Goal: Transaction & Acquisition: Purchase product/service

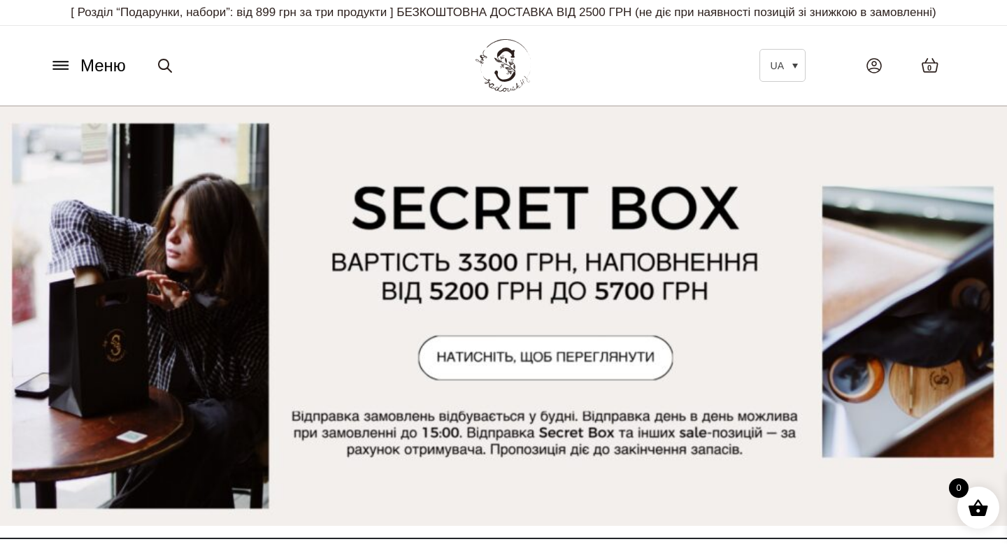
click at [62, 63] on icon at bounding box center [61, 65] width 22 height 15
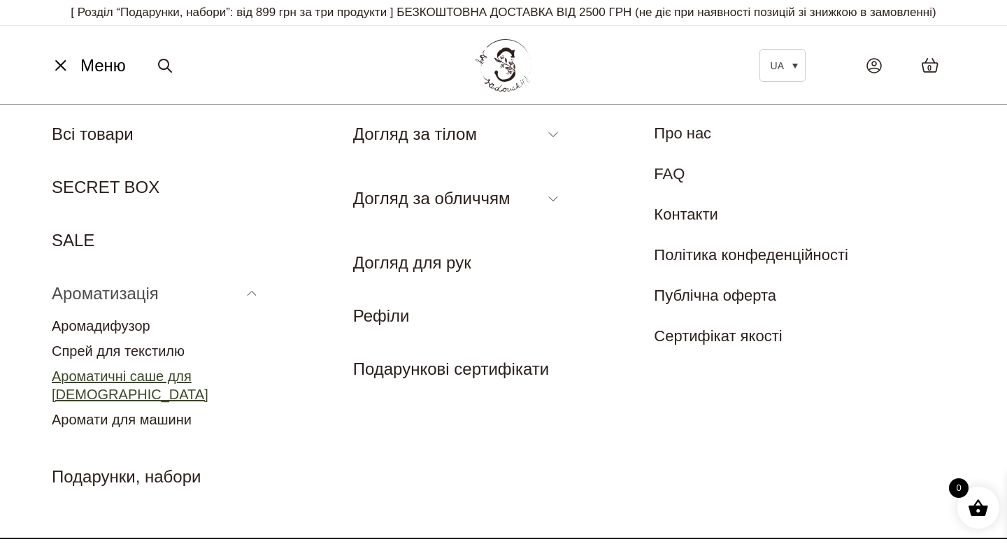
click at [168, 377] on link "Ароматичні саше для [DEMOGRAPHIC_DATA]" at bounding box center [130, 385] width 157 height 34
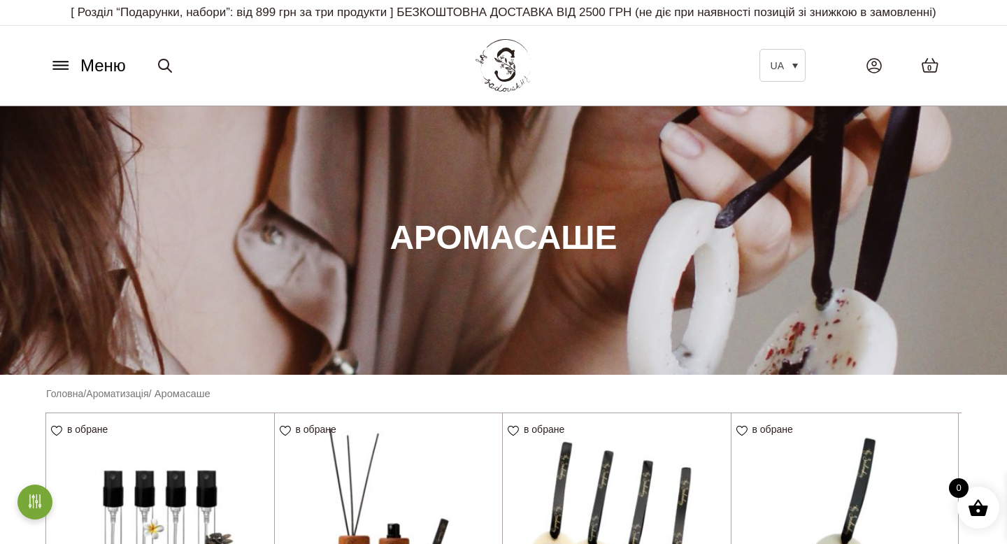
click at [68, 66] on icon at bounding box center [60, 66] width 15 height 0
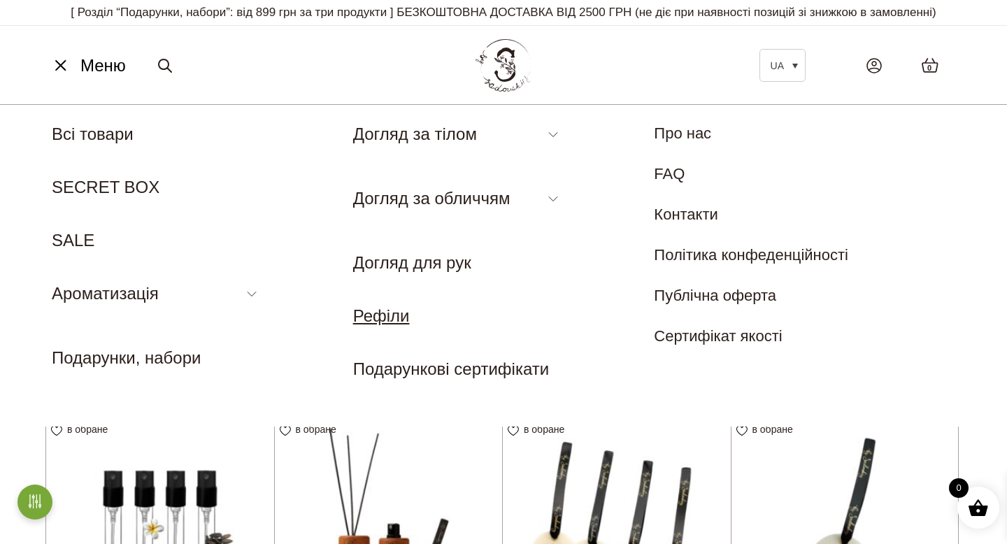
click at [375, 316] on link "Рефіли" at bounding box center [381, 315] width 57 height 19
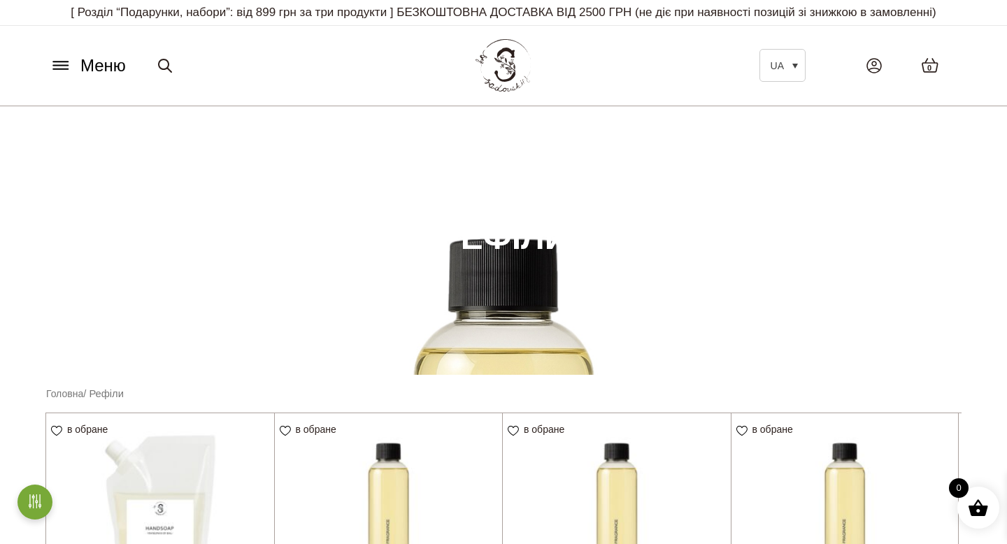
click at [57, 66] on icon at bounding box center [60, 66] width 15 height 0
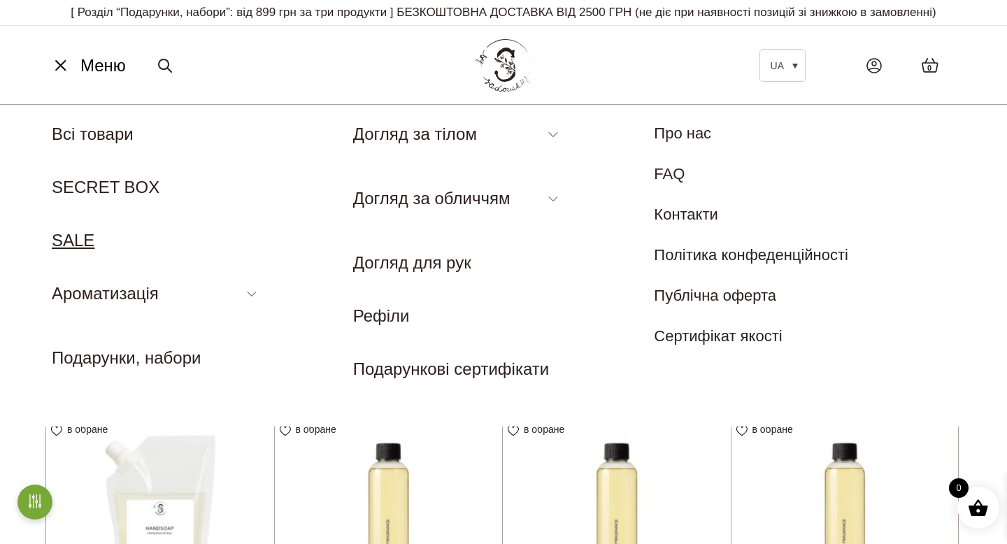
click at [75, 238] on link "SALE" at bounding box center [73, 240] width 43 height 19
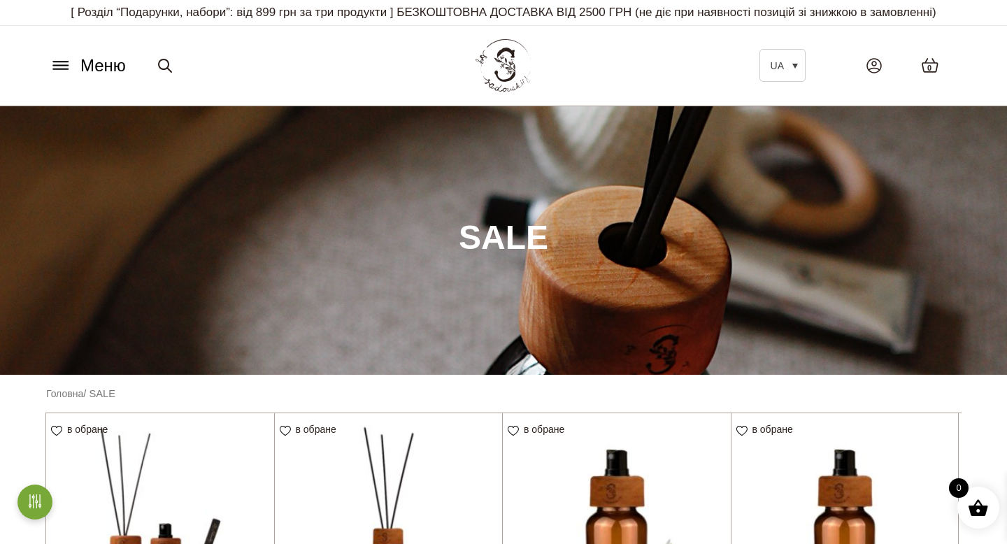
click at [66, 66] on icon at bounding box center [60, 66] width 15 height 0
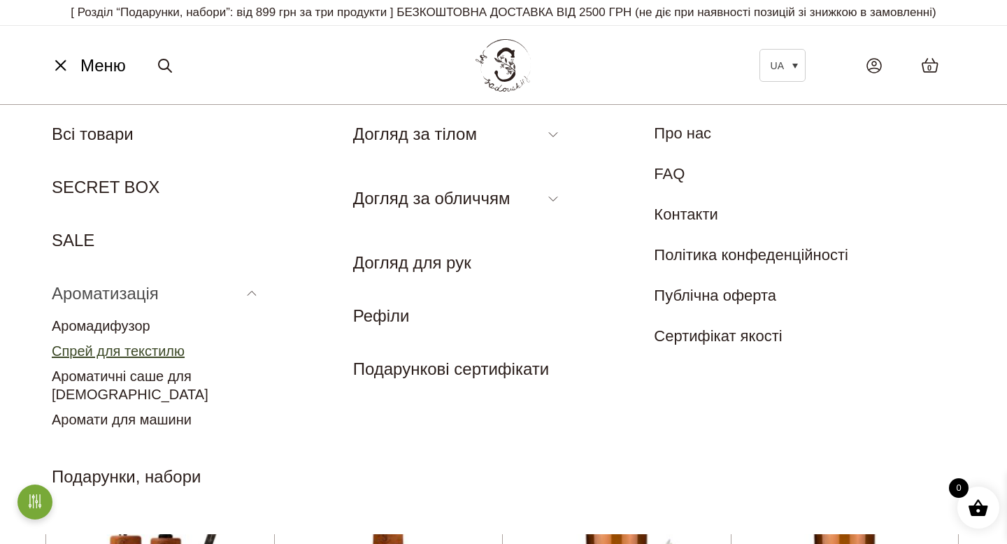
click at [151, 355] on link "Спрей для текстилю" at bounding box center [118, 350] width 133 height 15
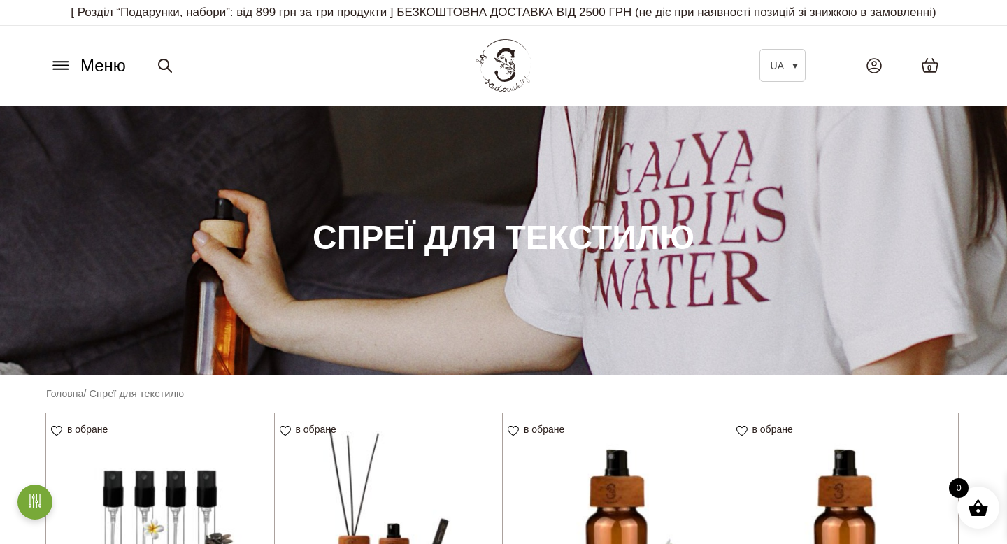
click at [56, 62] on icon at bounding box center [60, 62] width 15 height 0
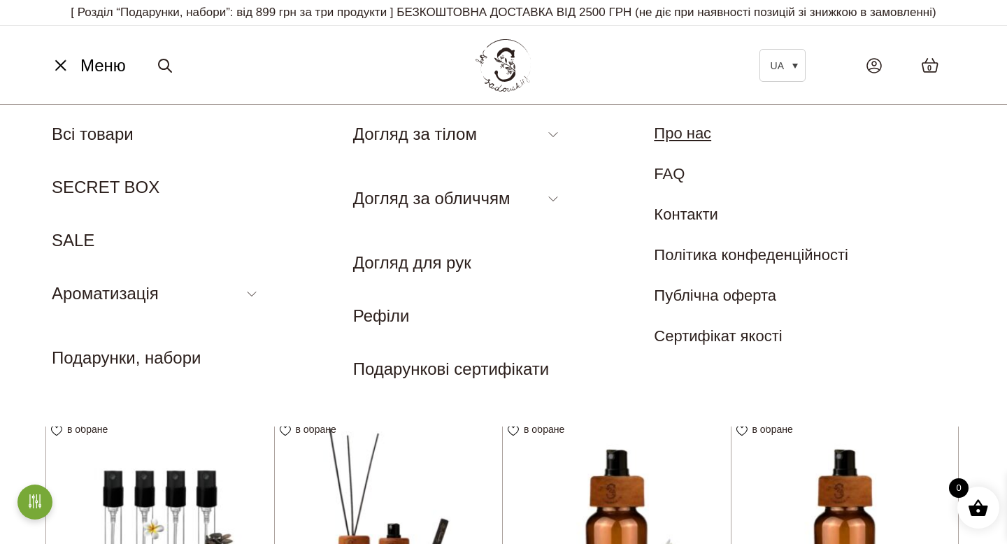
click at [671, 141] on link "Про нас" at bounding box center [682, 132] width 57 height 17
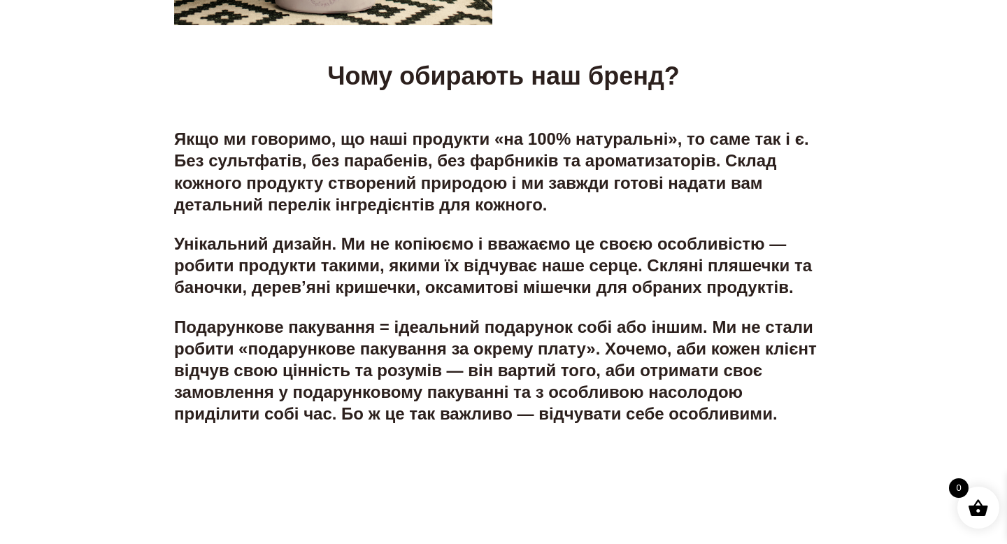
scroll to position [2846, 0]
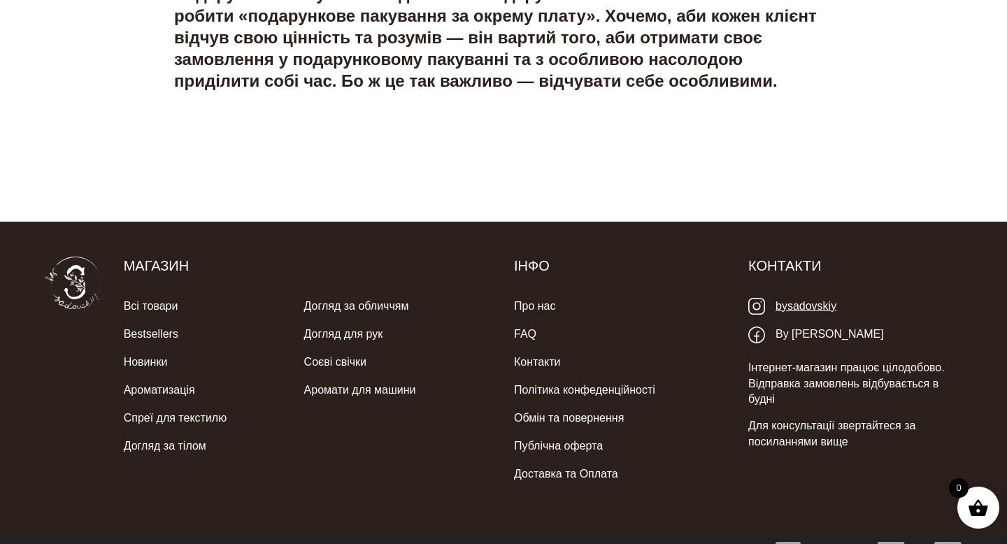
click at [790, 292] on link "bysadovskiy" at bounding box center [792, 306] width 88 height 29
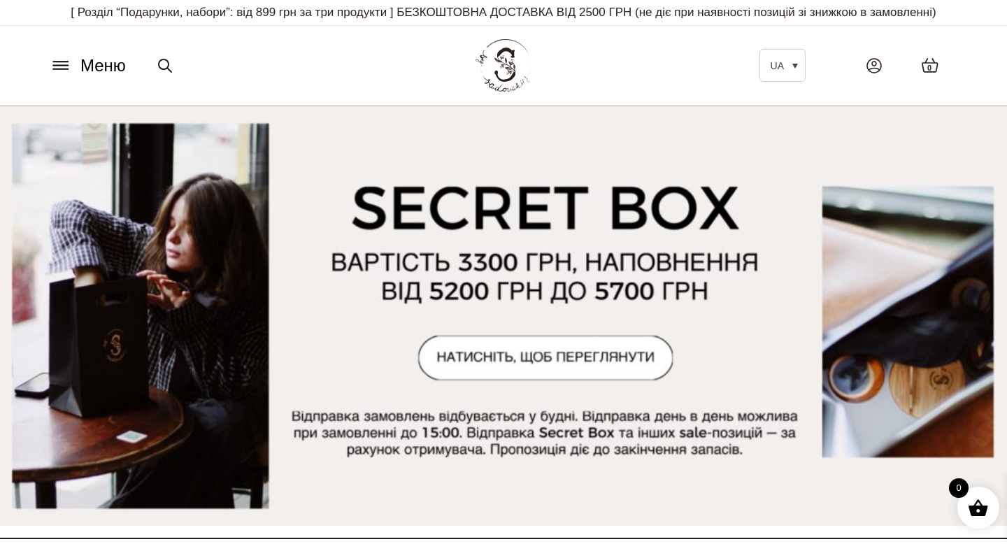
click at [67, 58] on icon at bounding box center [61, 65] width 22 height 15
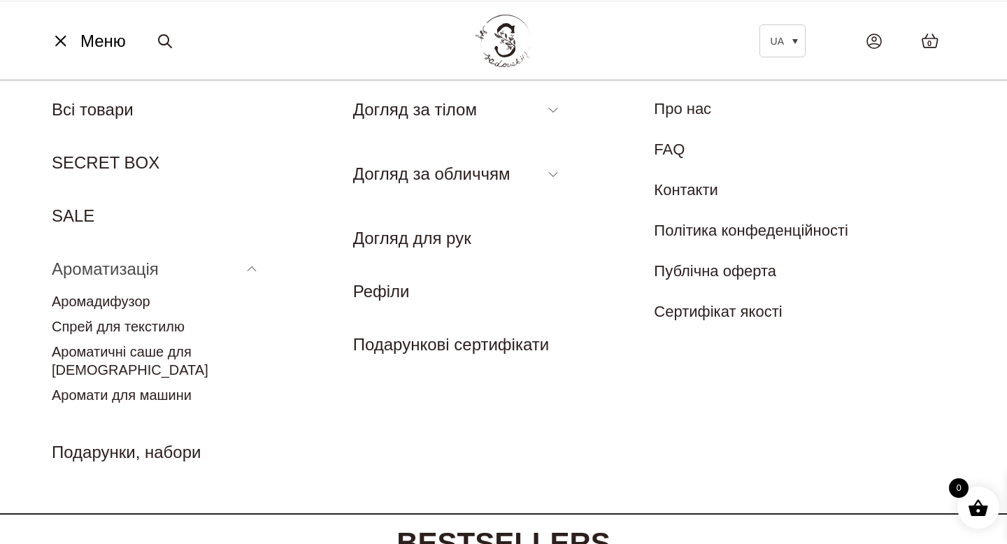
scroll to position [31, 0]
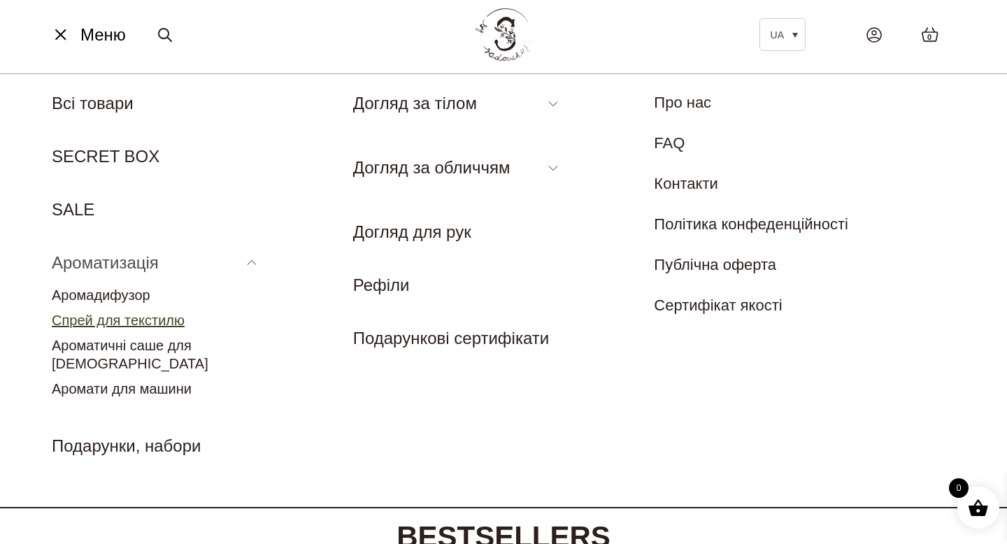
click at [150, 315] on link "Спрей для текстилю" at bounding box center [118, 319] width 133 height 15
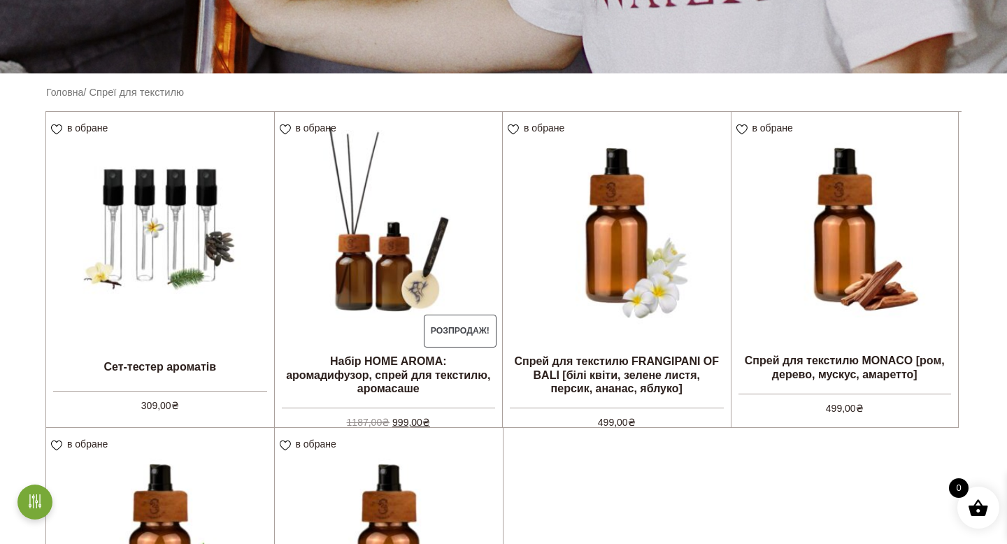
scroll to position [298, 0]
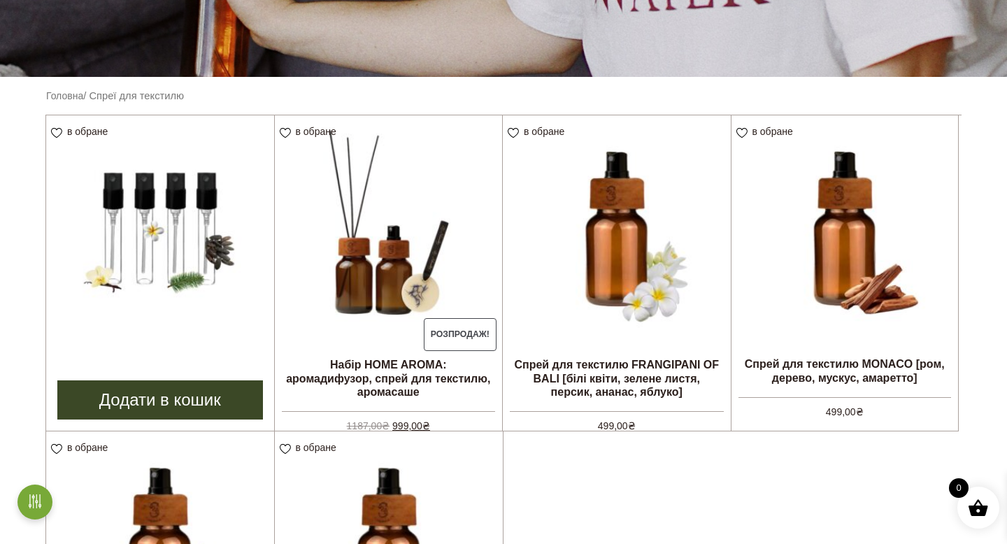
click at [210, 404] on link "Додати в кошик" at bounding box center [160, 399] width 206 height 39
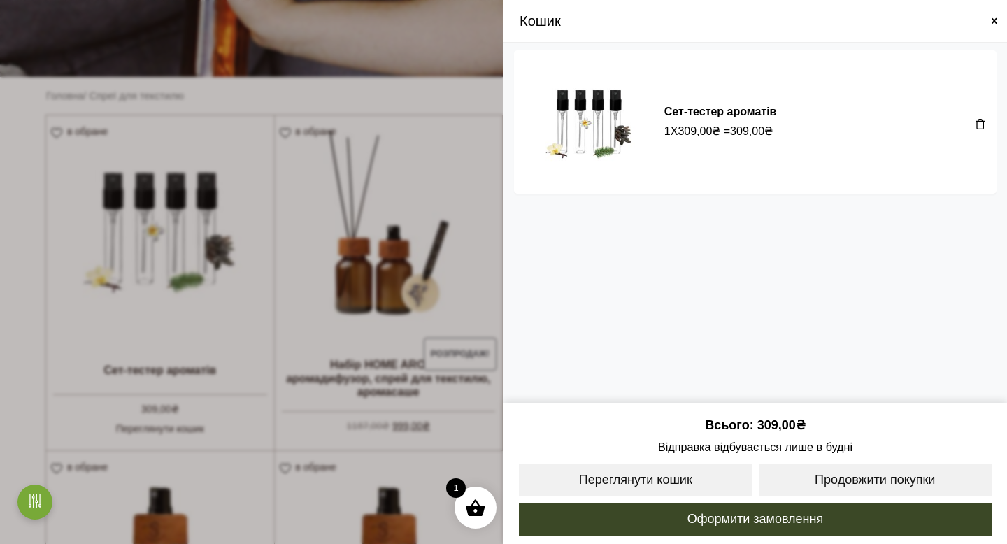
click at [367, 92] on span at bounding box center [503, 272] width 1007 height 544
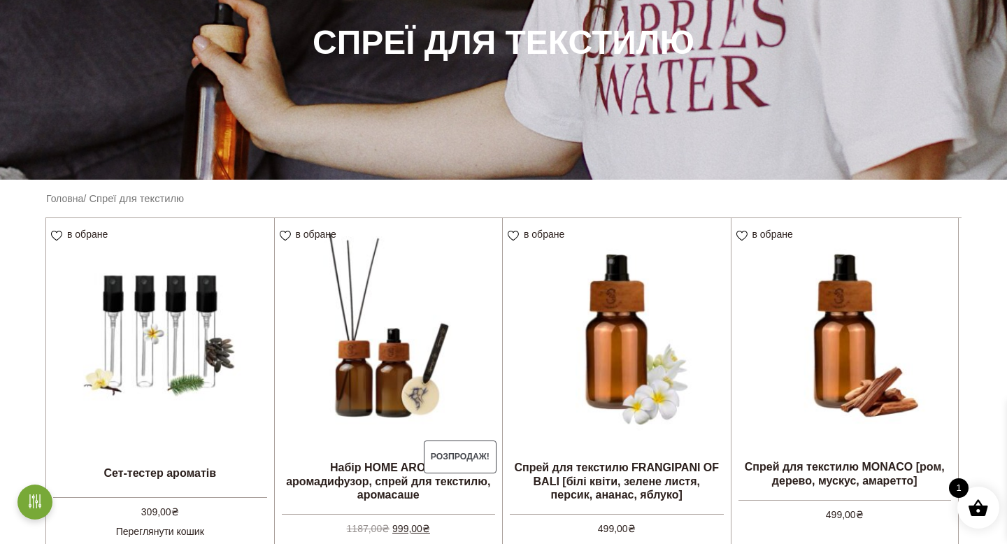
scroll to position [0, 0]
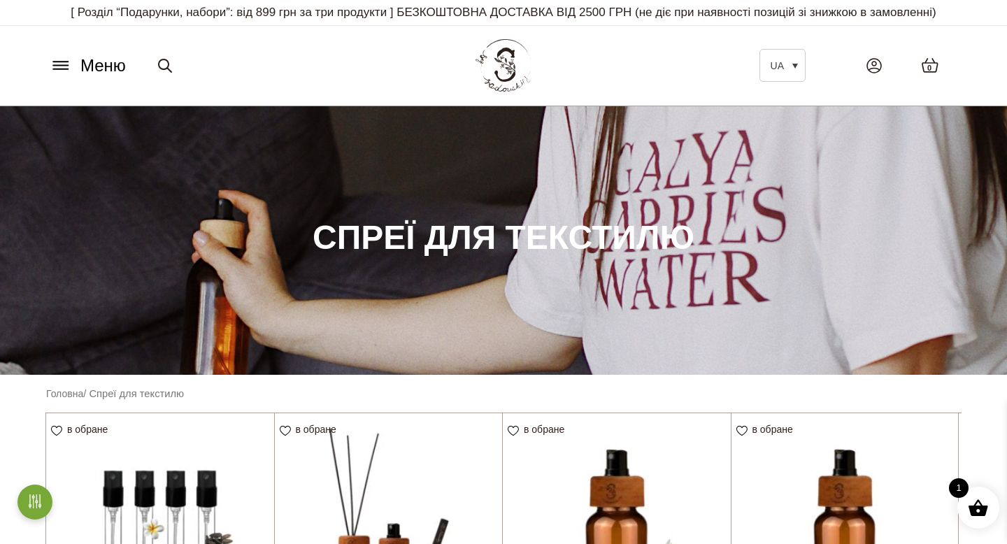
click at [52, 66] on icon at bounding box center [61, 65] width 22 height 15
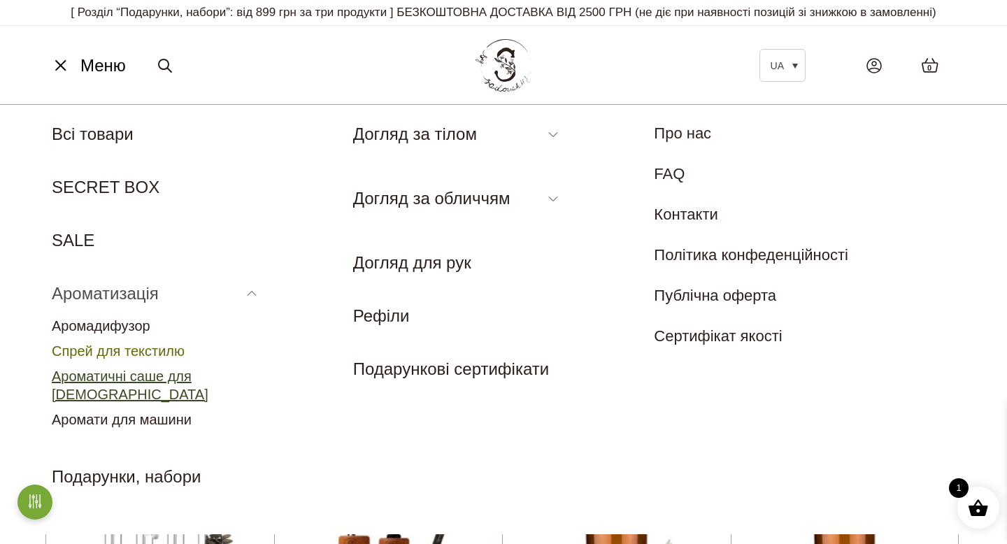
click at [144, 377] on link "Ароматичні саше для [DEMOGRAPHIC_DATA]" at bounding box center [130, 385] width 157 height 34
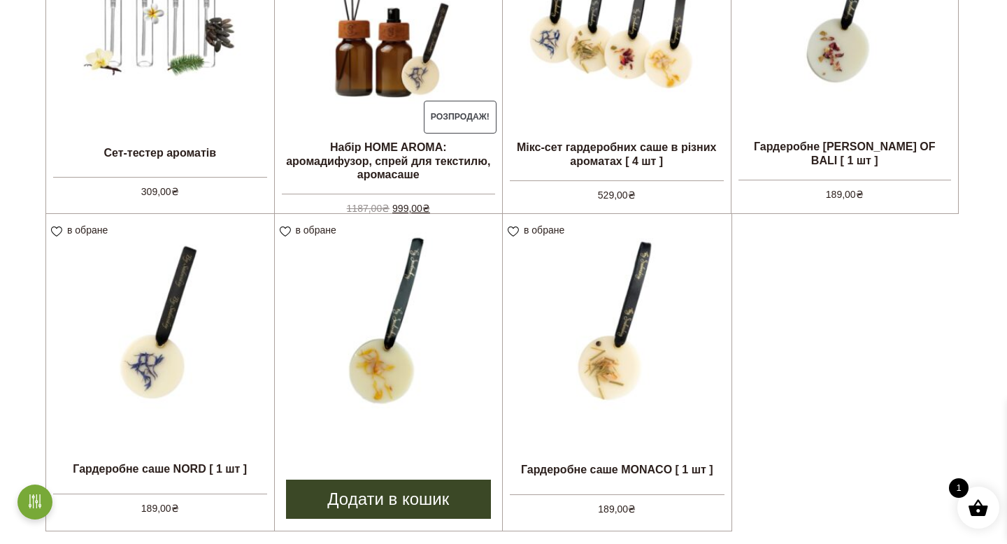
scroll to position [526, 0]
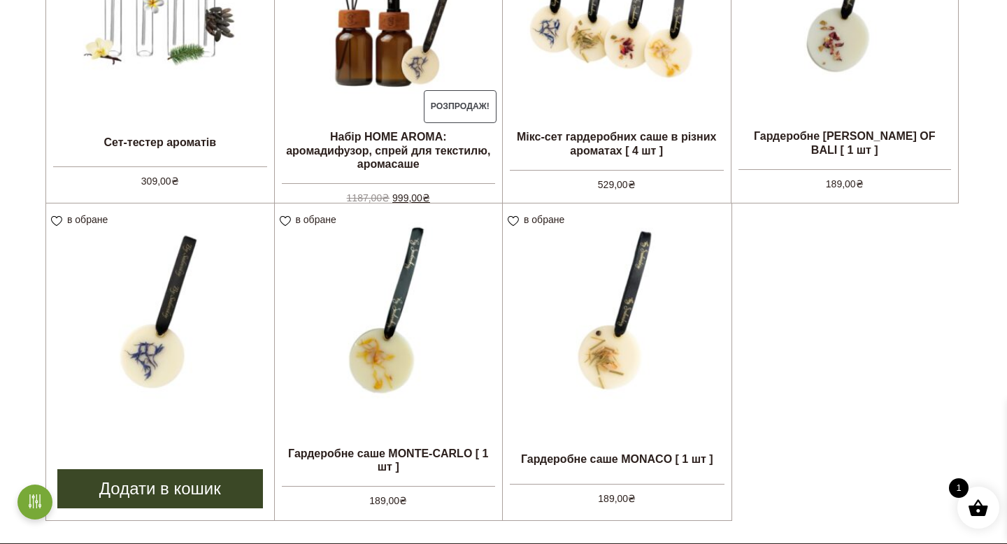
click at [164, 489] on link "Додати в кошик" at bounding box center [160, 488] width 206 height 39
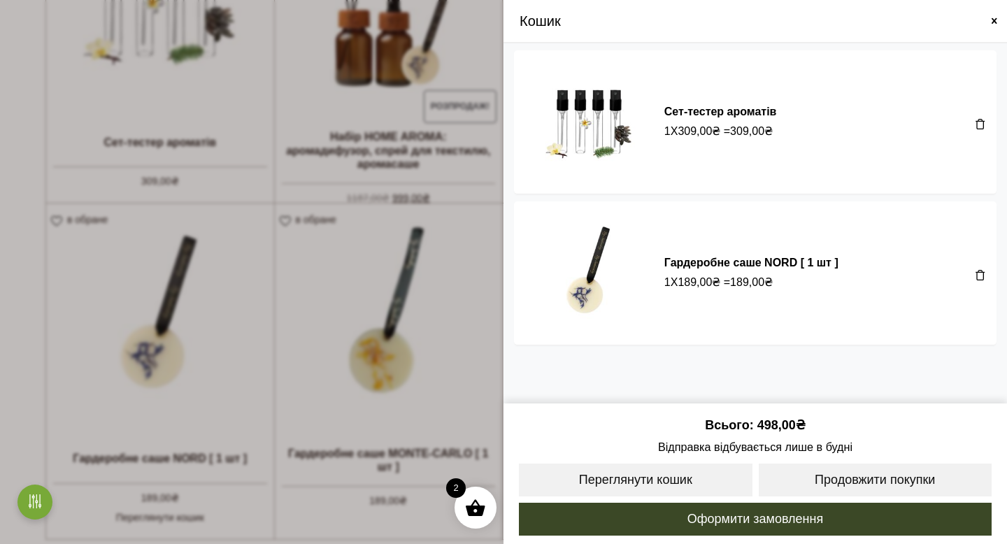
click at [366, 203] on span at bounding box center [503, 272] width 1007 height 544
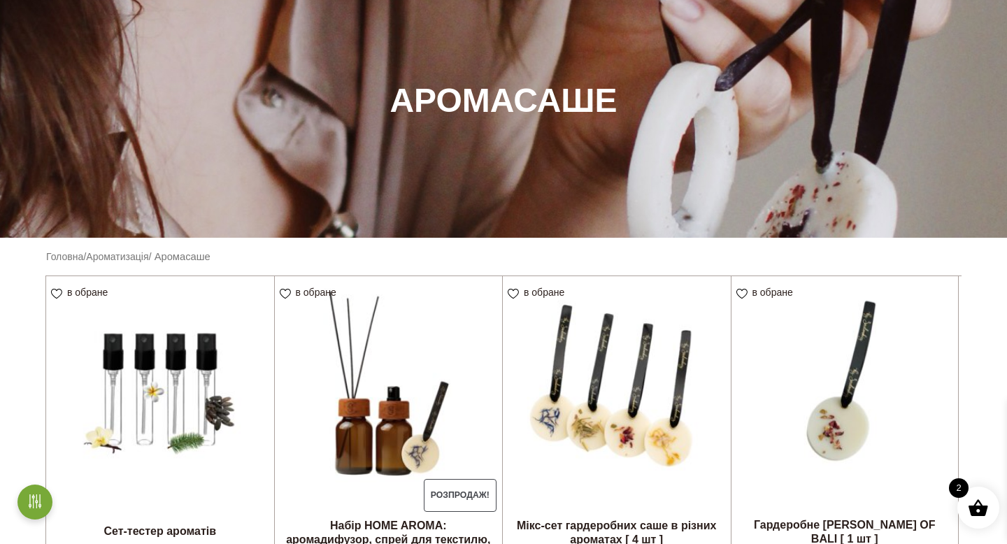
scroll to position [23, 0]
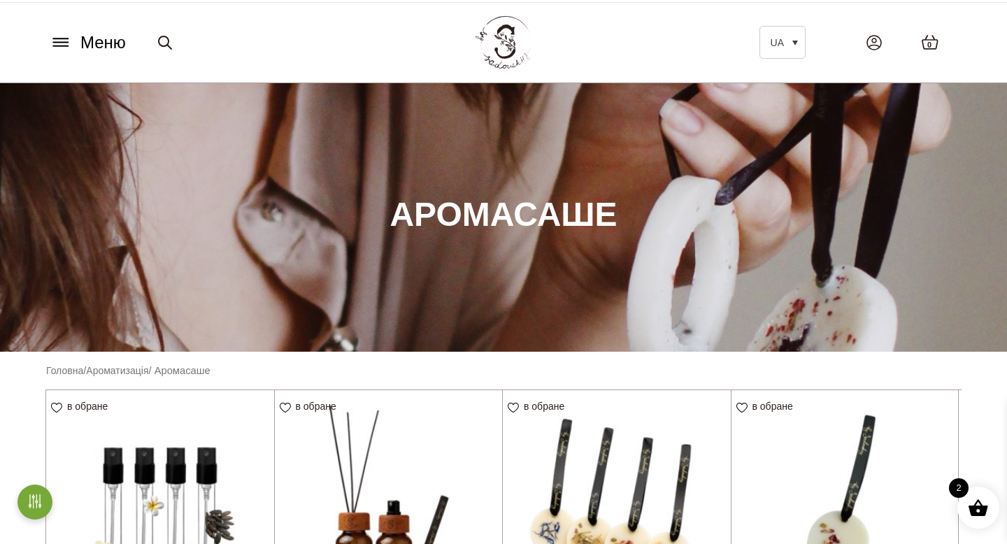
click at [59, 33] on button "Меню" at bounding box center [87, 42] width 85 height 27
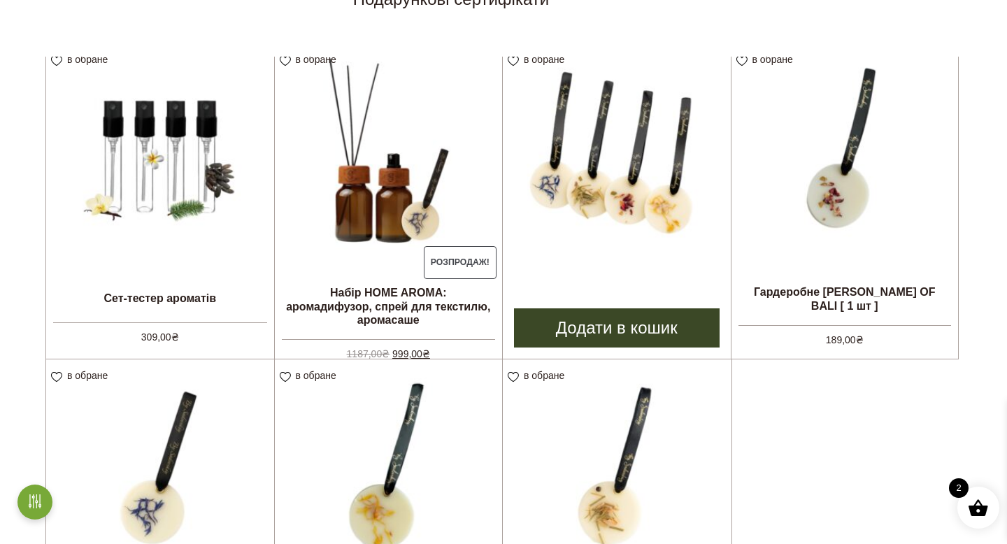
scroll to position [324, 0]
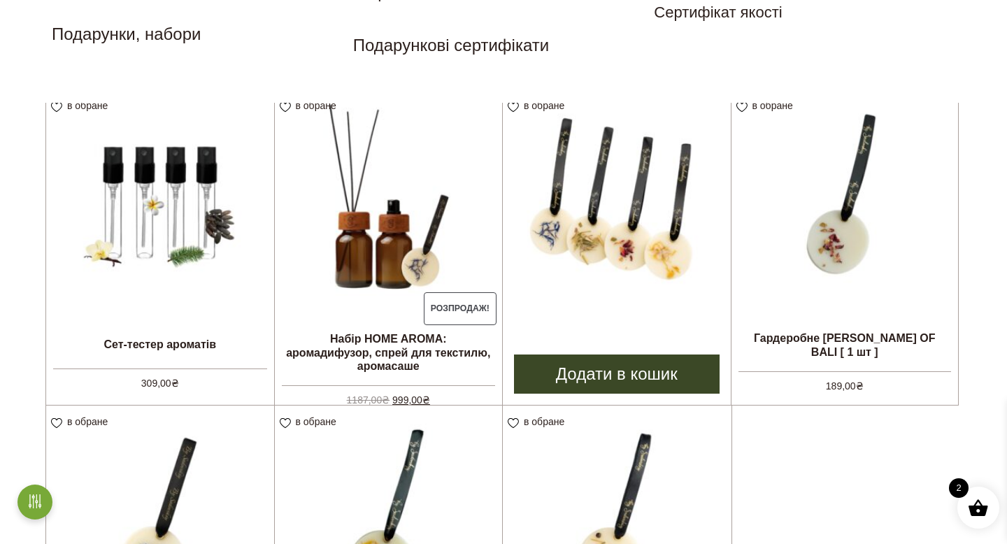
click at [674, 377] on link "Додати в кошик" at bounding box center [617, 373] width 206 height 39
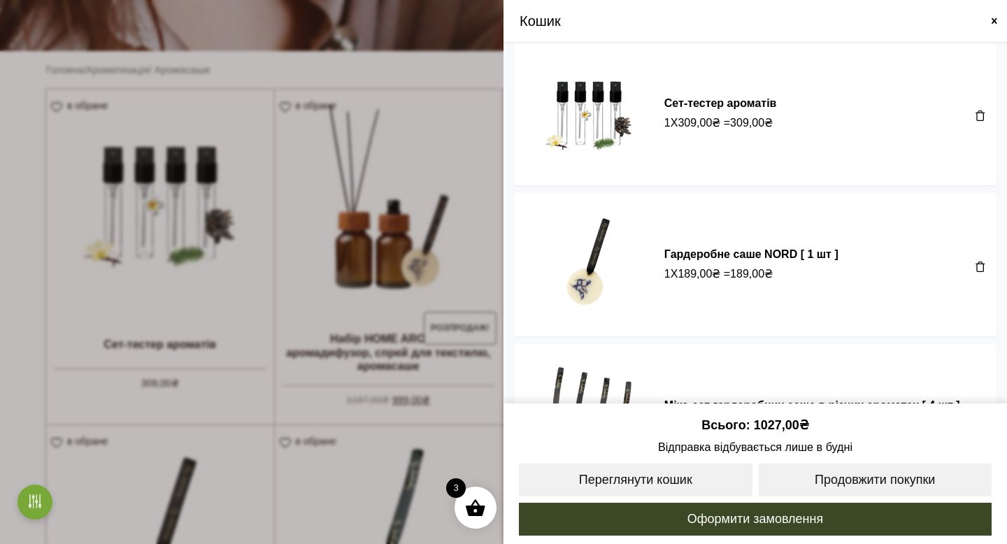
scroll to position [5, 0]
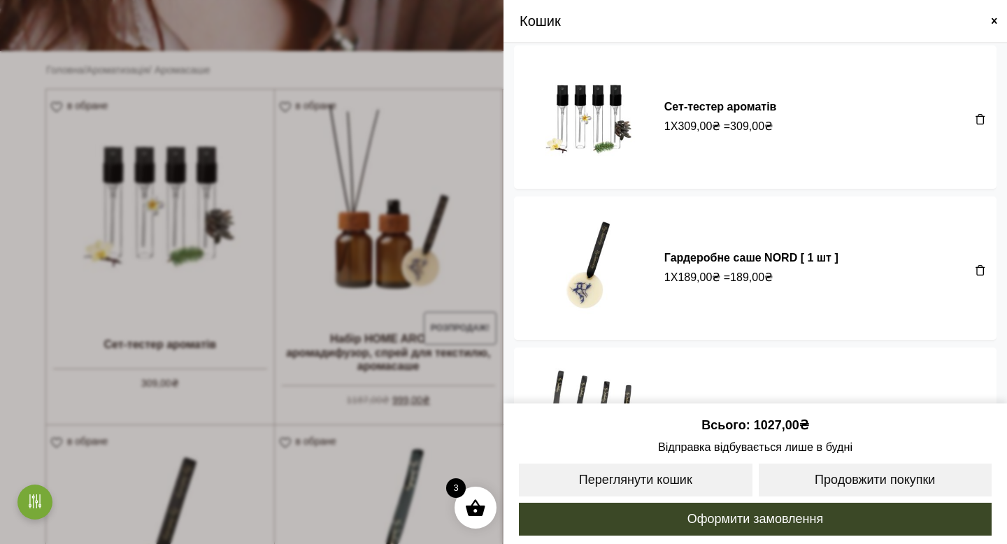
click at [978, 268] on span at bounding box center [979, 269] width 11 height 11
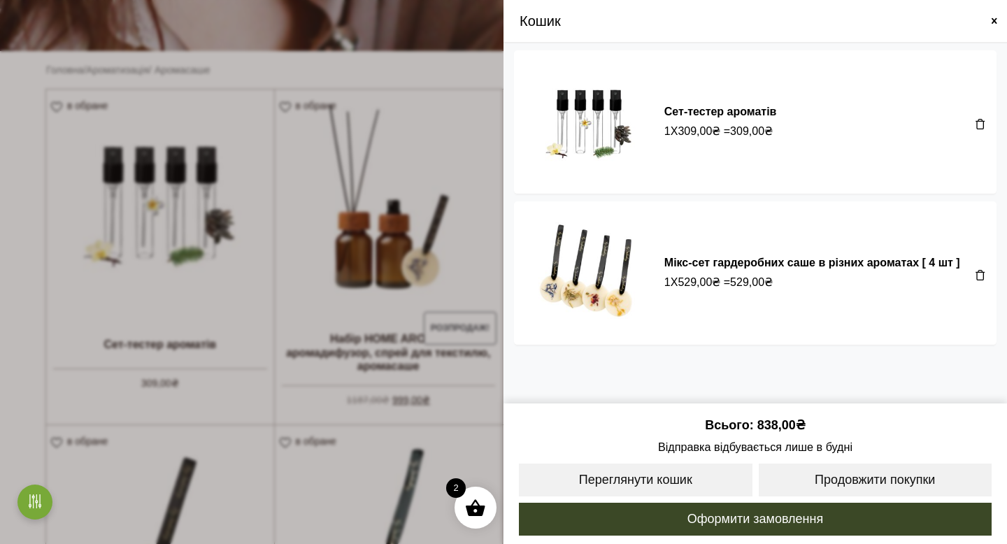
click at [334, 91] on span at bounding box center [503, 272] width 1007 height 544
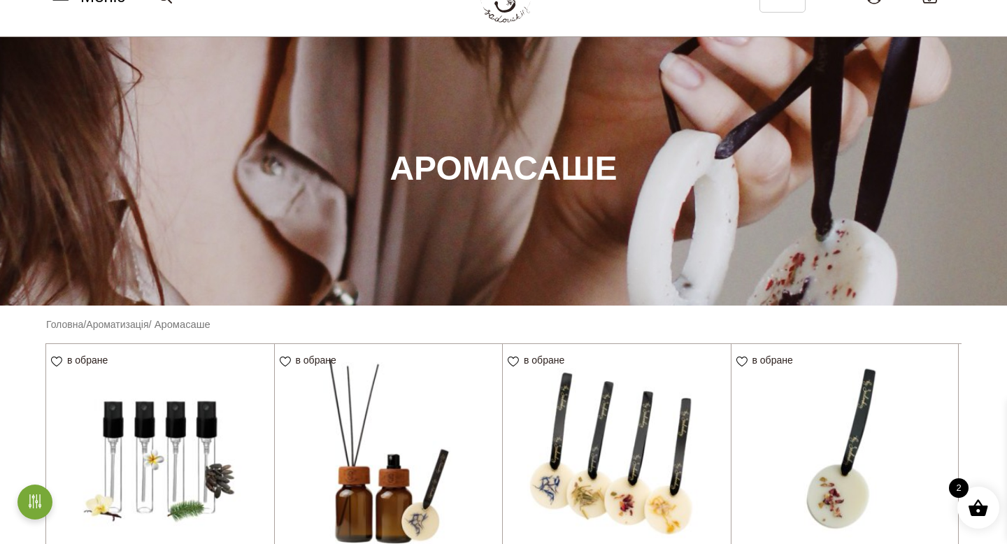
scroll to position [0, 0]
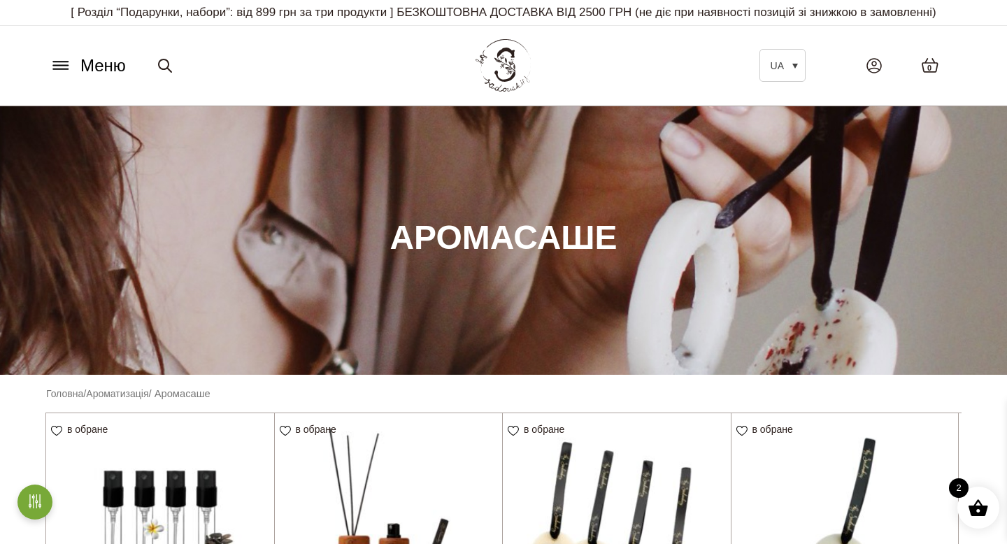
click at [59, 66] on icon at bounding box center [60, 66] width 15 height 0
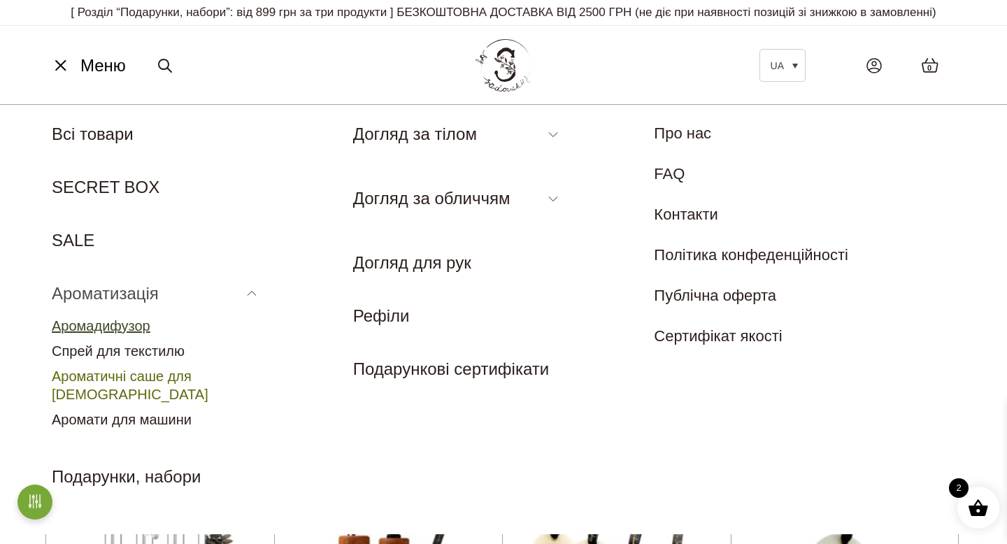
click at [109, 328] on link "Аромадифузор" at bounding box center [101, 325] width 99 height 15
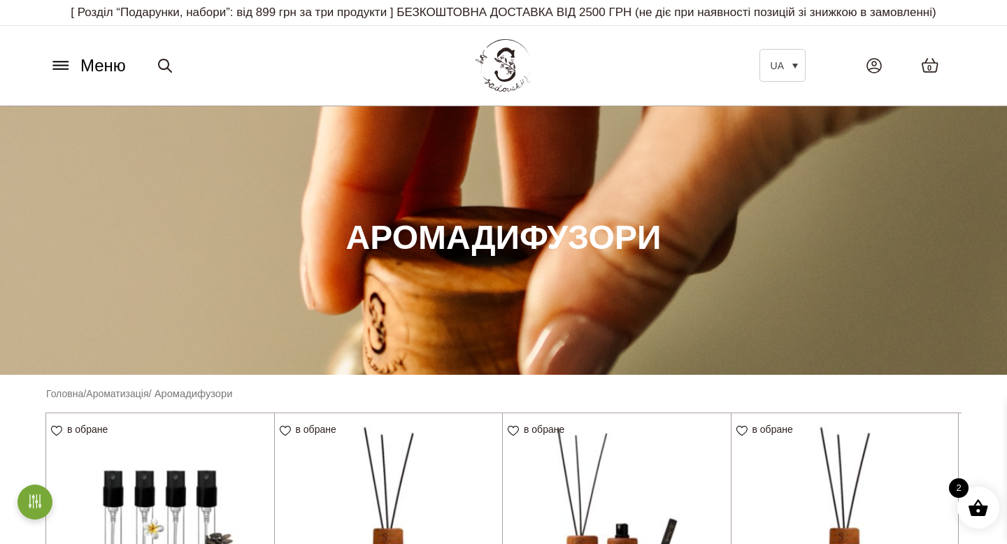
click at [64, 63] on icon at bounding box center [61, 65] width 22 height 15
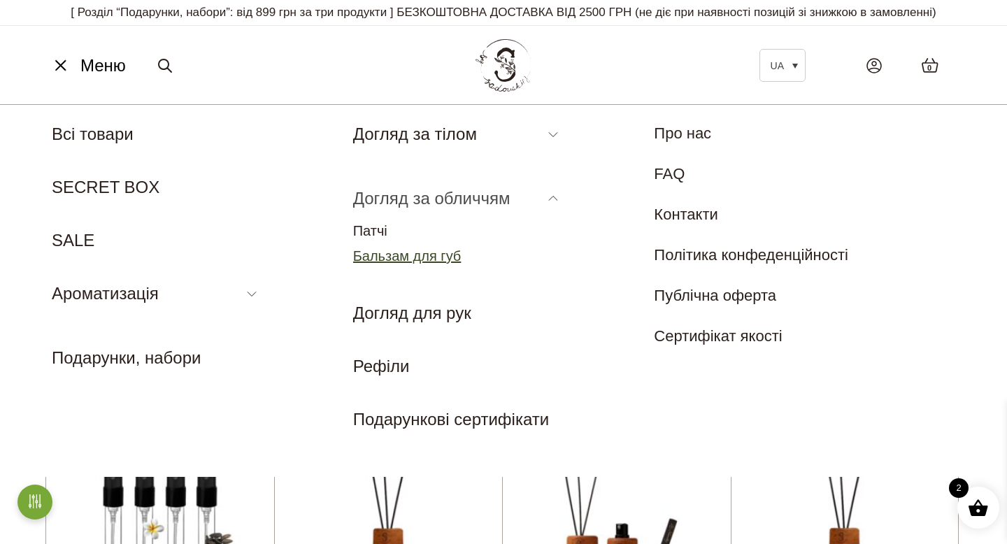
click at [387, 252] on link "Бальзам для губ" at bounding box center [407, 255] width 108 height 15
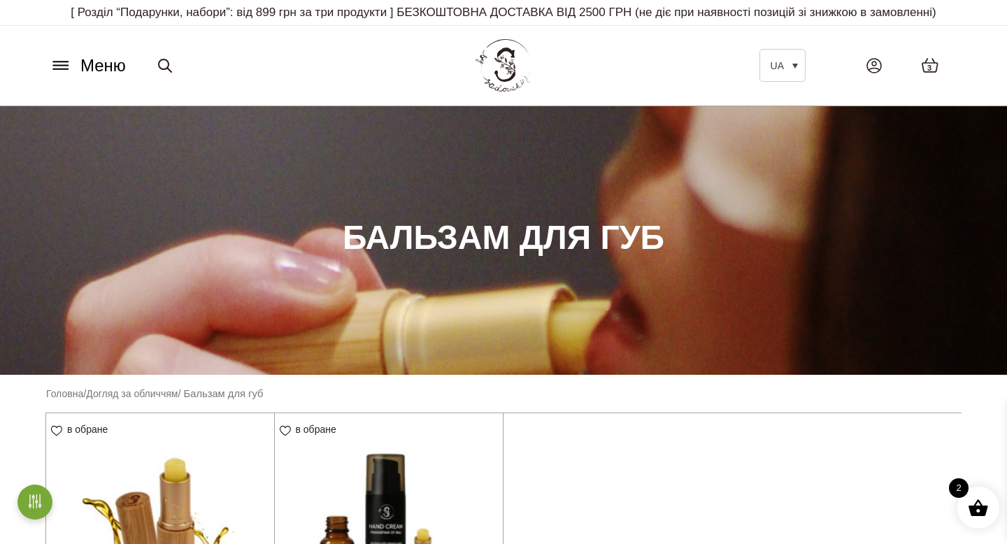
click at [927, 64] on span "3" at bounding box center [929, 68] width 4 height 12
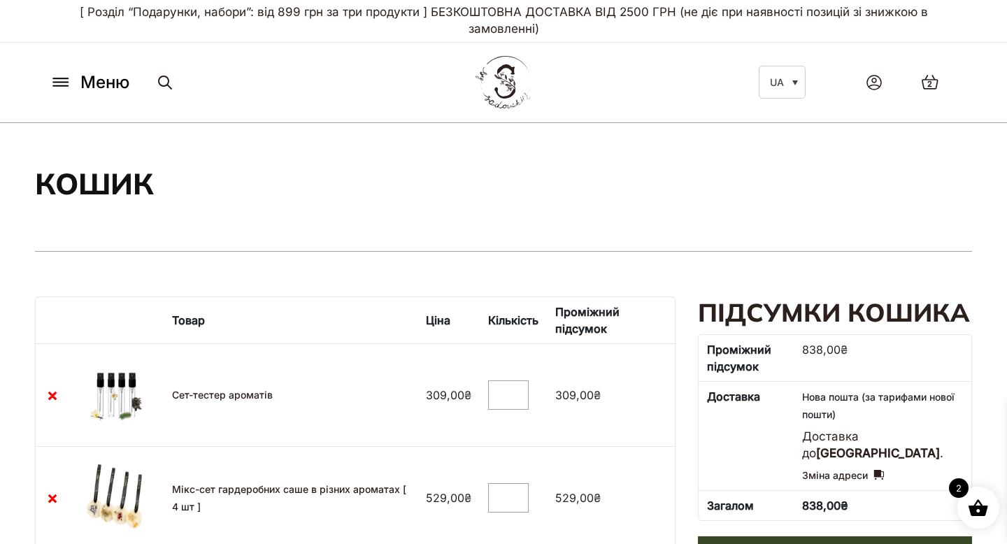
click at [57, 82] on icon at bounding box center [60, 82] width 15 height 0
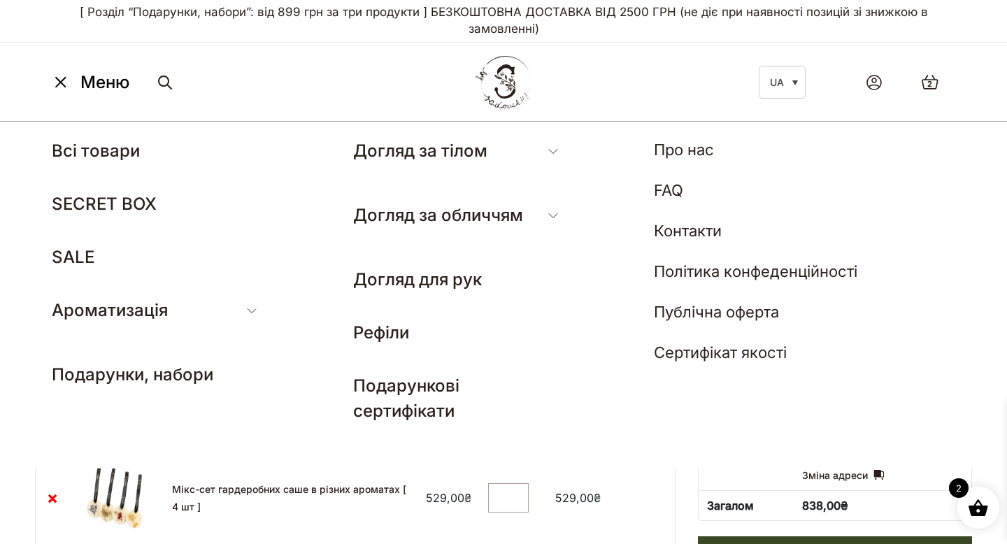
click at [931, 82] on span "2" at bounding box center [929, 84] width 5 height 12
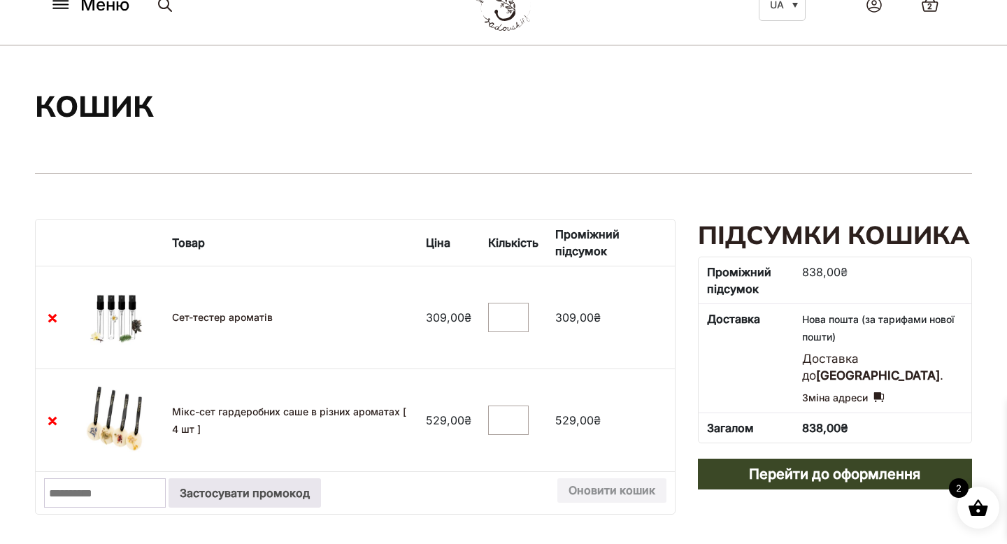
scroll to position [82, 0]
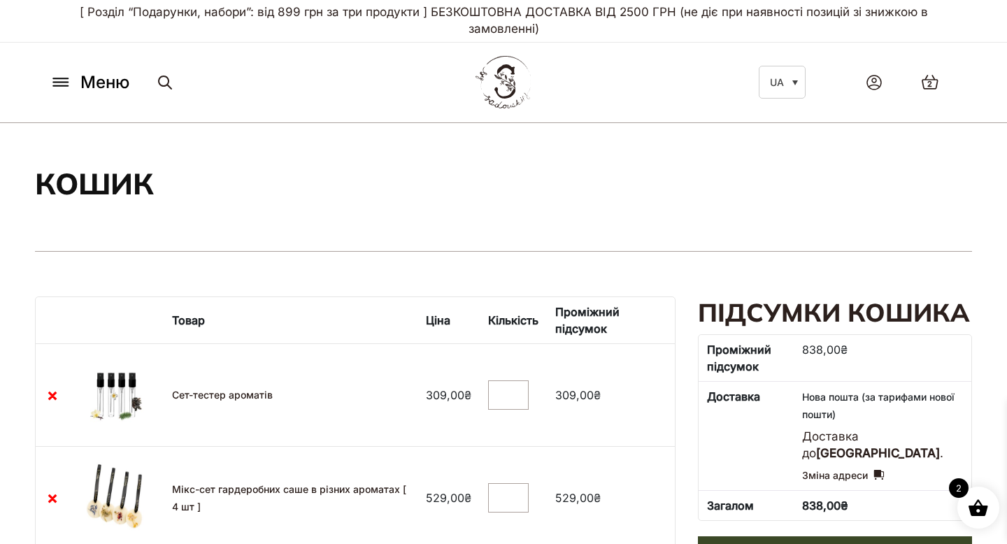
click at [50, 88] on icon at bounding box center [61, 82] width 22 height 15
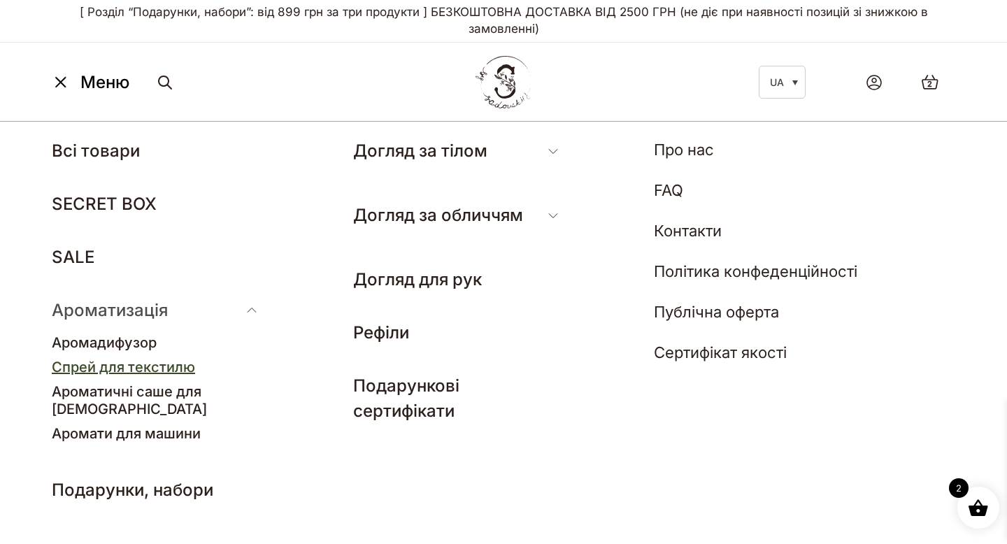
click at [124, 374] on link "Спрей для текстилю" at bounding box center [123, 367] width 143 height 17
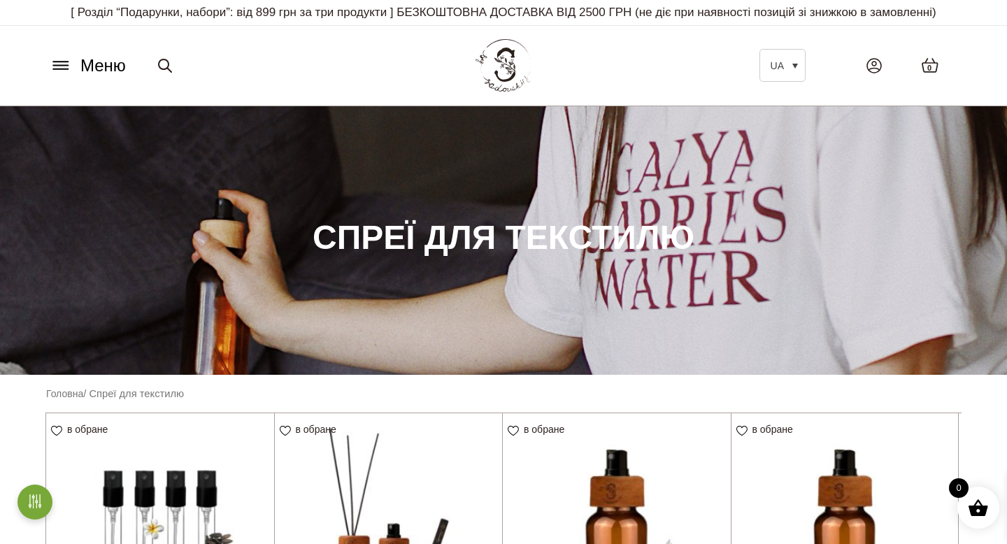
click at [64, 64] on icon at bounding box center [61, 65] width 22 height 15
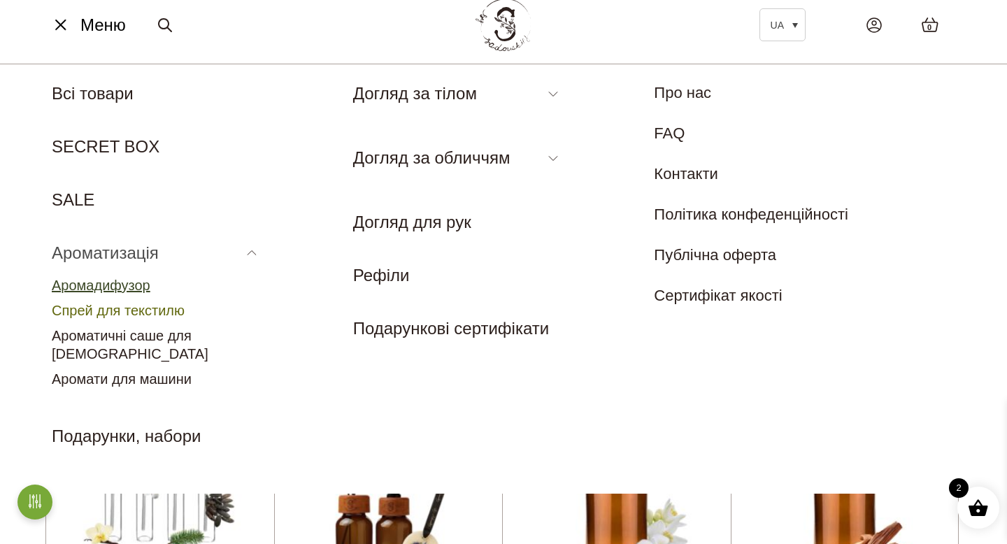
scroll to position [42, 0]
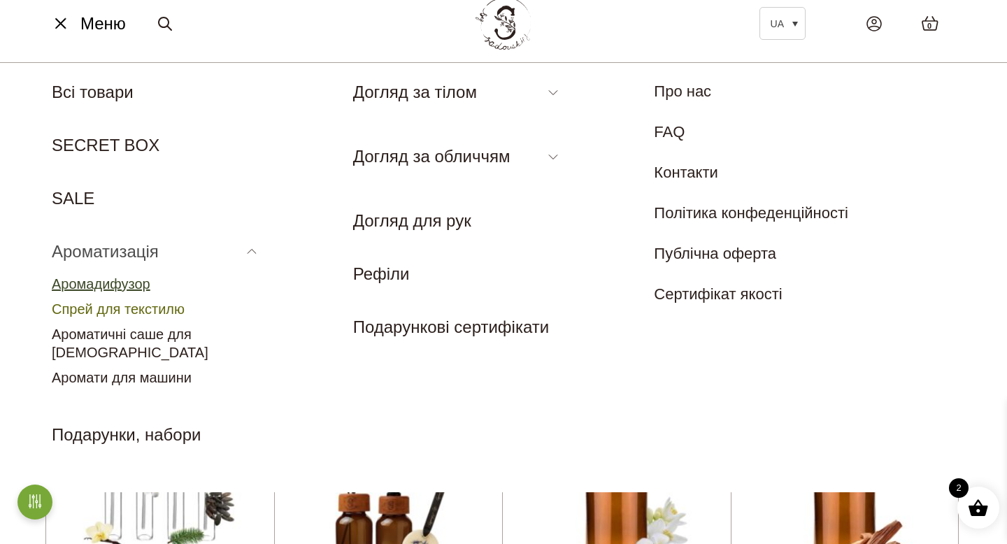
click at [123, 277] on link "Аромадифузор" at bounding box center [101, 283] width 99 height 15
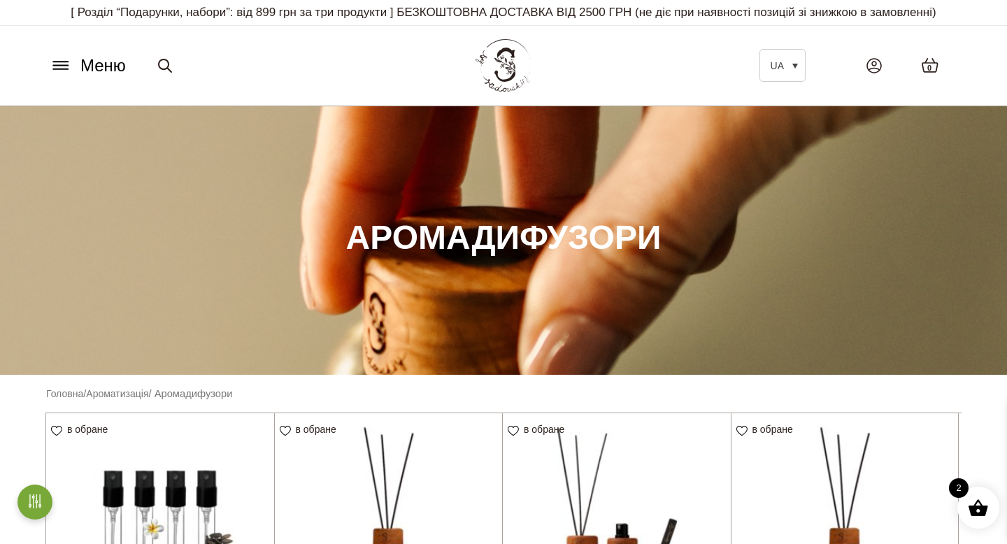
click at [68, 62] on icon at bounding box center [60, 62] width 15 height 0
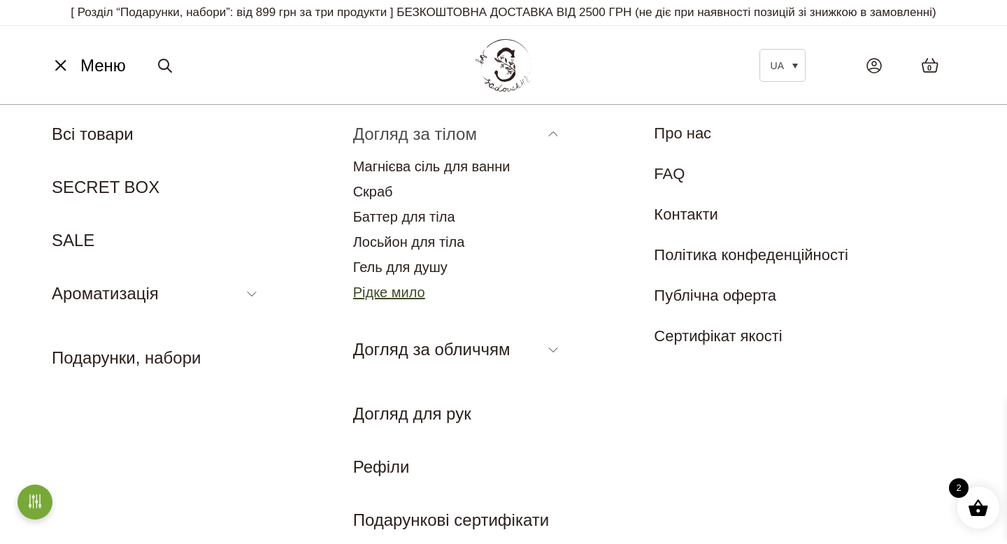
click at [415, 285] on link "Рідке мило" at bounding box center [389, 292] width 72 height 15
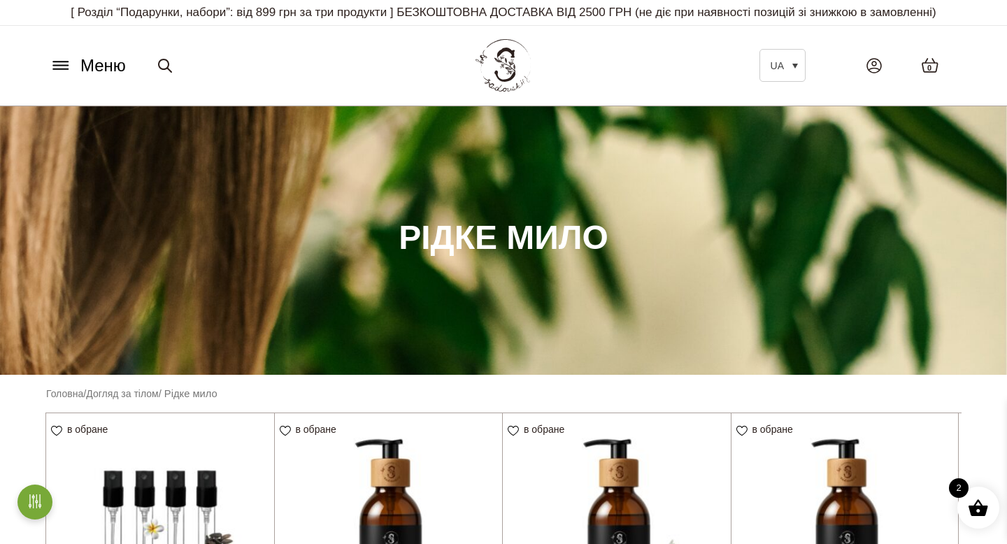
click at [58, 70] on icon at bounding box center [61, 65] width 22 height 15
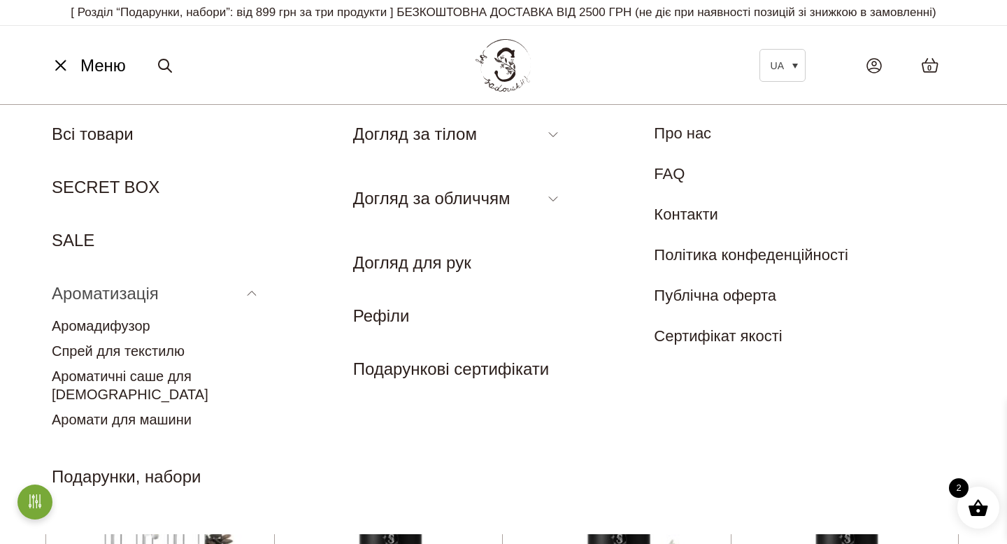
click at [110, 284] on link "Ароматизація" at bounding box center [105, 293] width 107 height 19
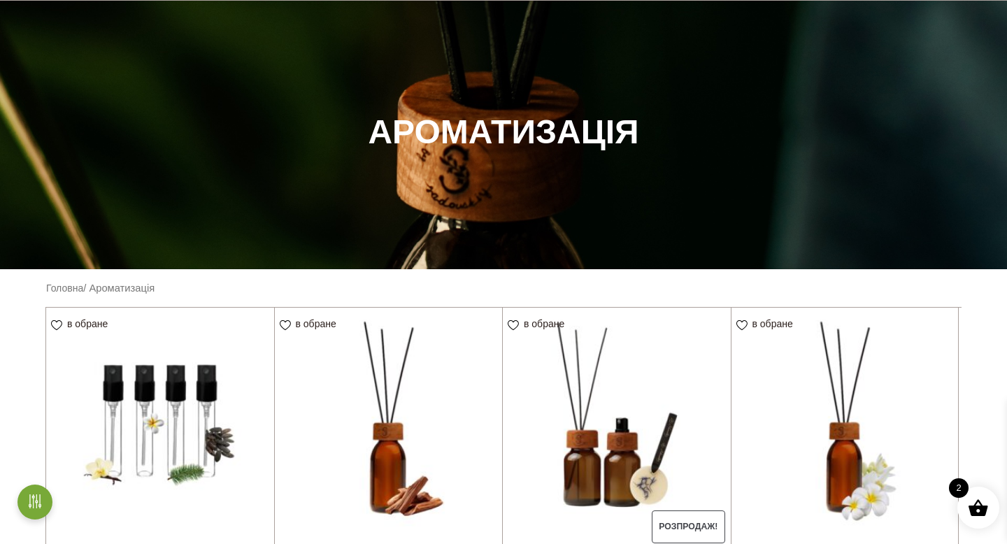
scroll to position [54, 0]
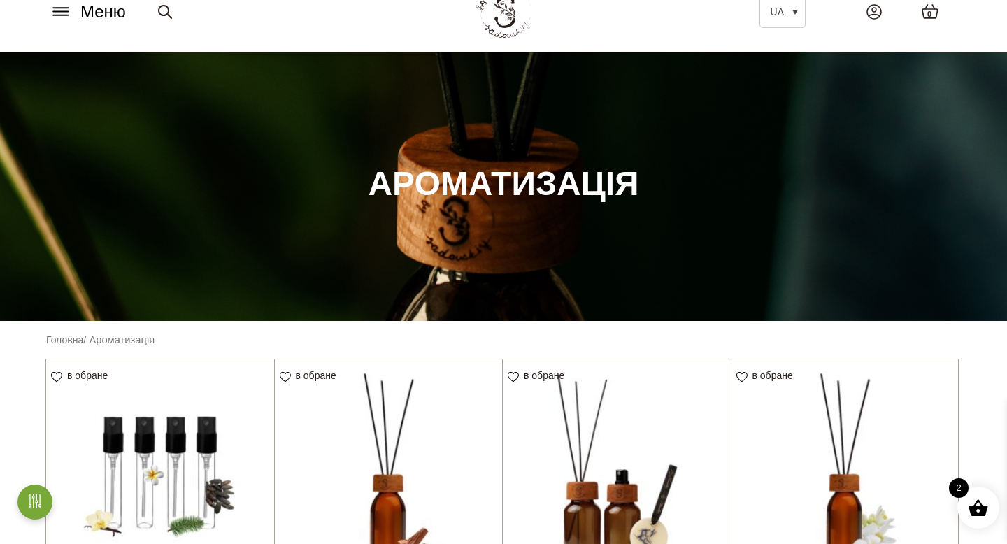
click at [179, 464] on img at bounding box center [160, 473] width 228 height 228
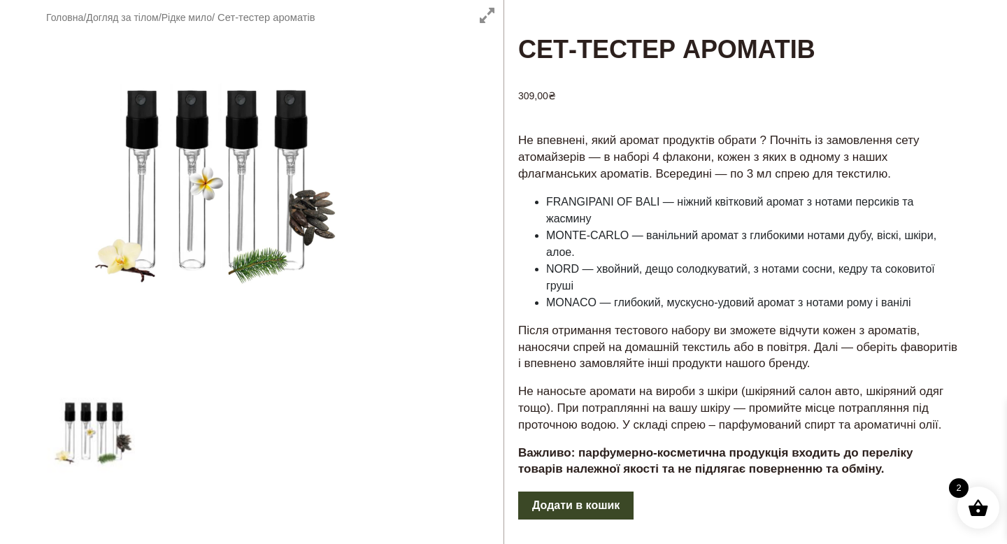
scroll to position [63, 0]
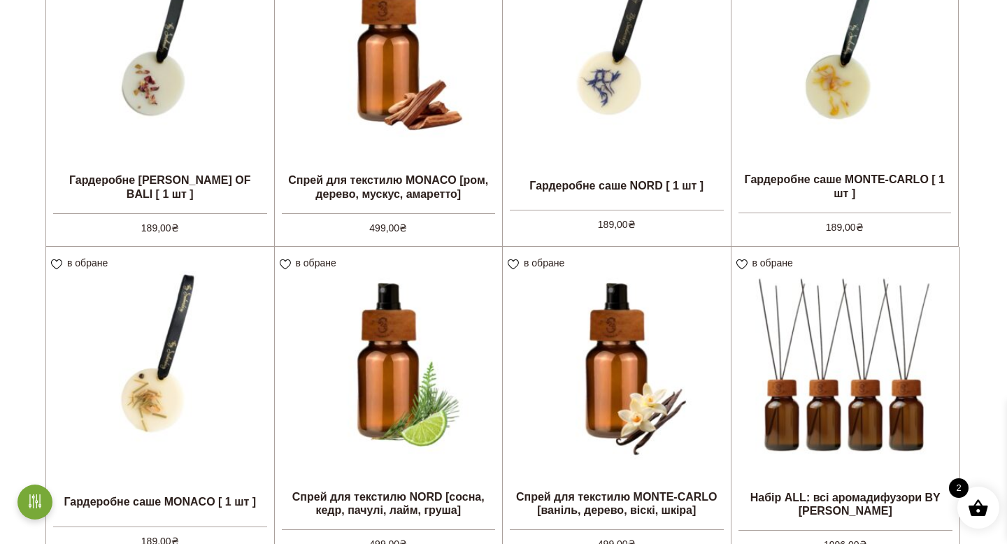
scroll to position [1113, 0]
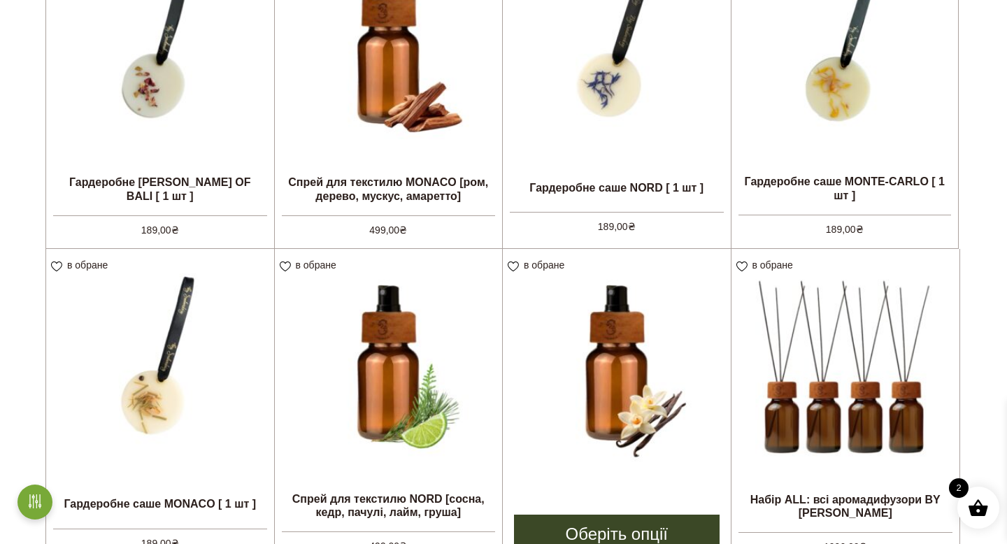
click at [605, 417] on img at bounding box center [617, 363] width 228 height 228
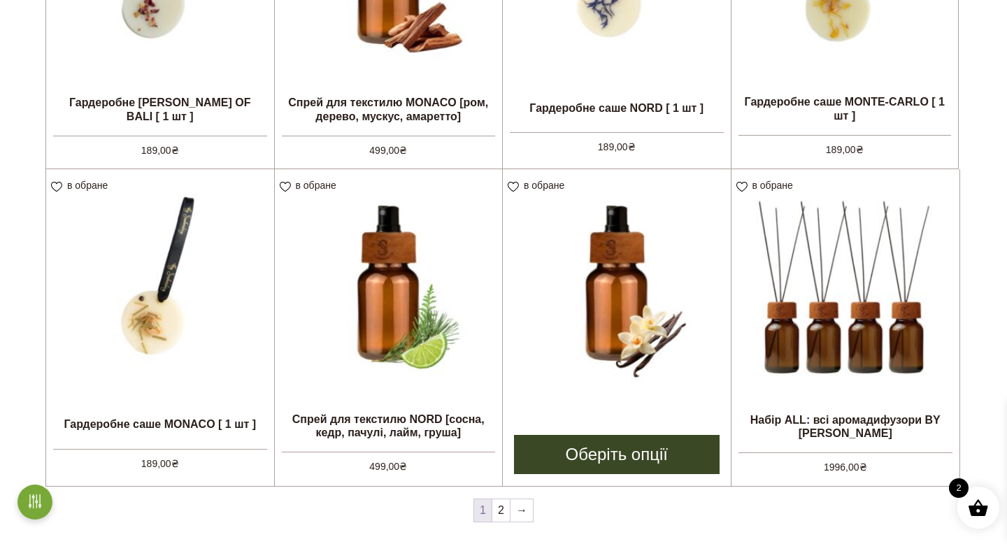
scroll to position [1239, 0]
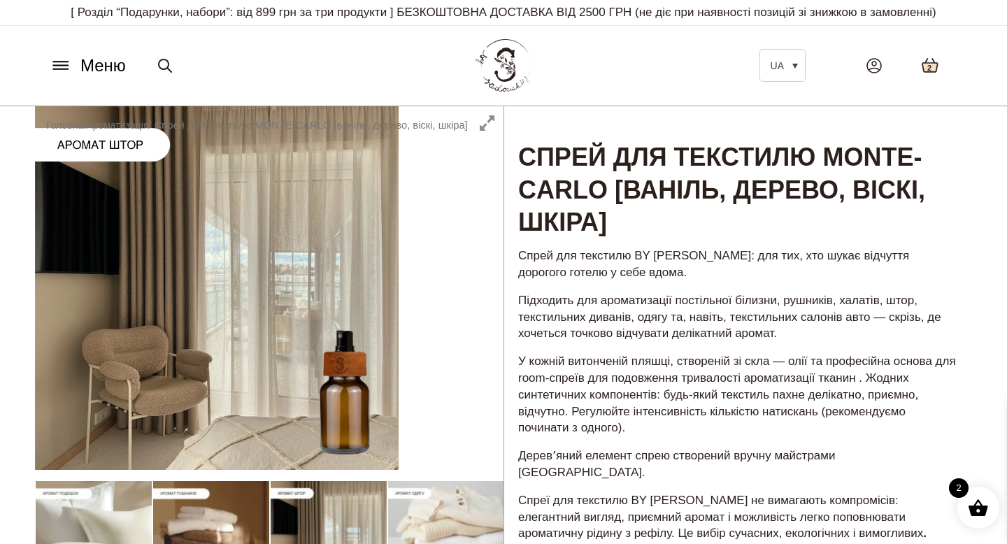
click at [929, 59] on icon at bounding box center [930, 65] width 18 height 16
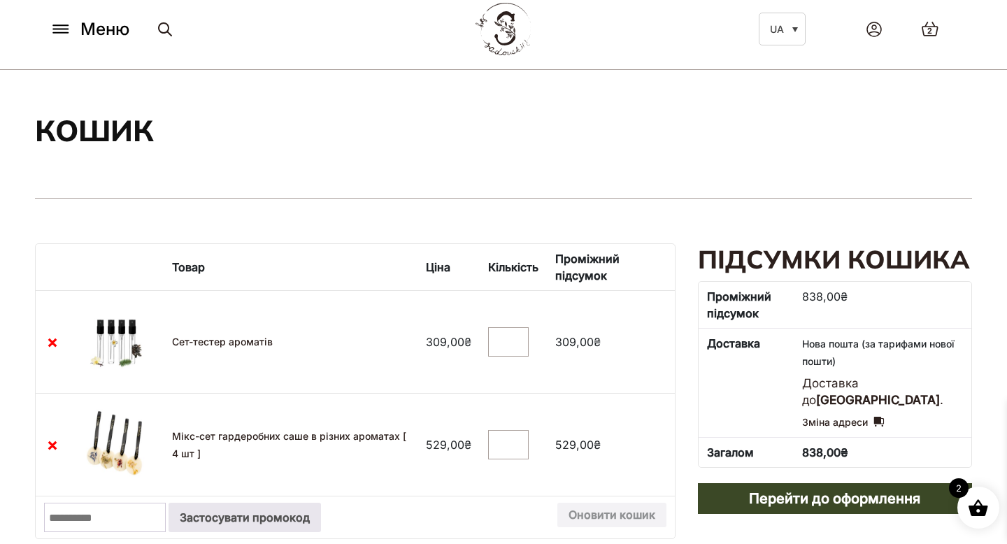
scroll to position [54, 0]
click at [120, 338] on img at bounding box center [117, 340] width 78 height 89
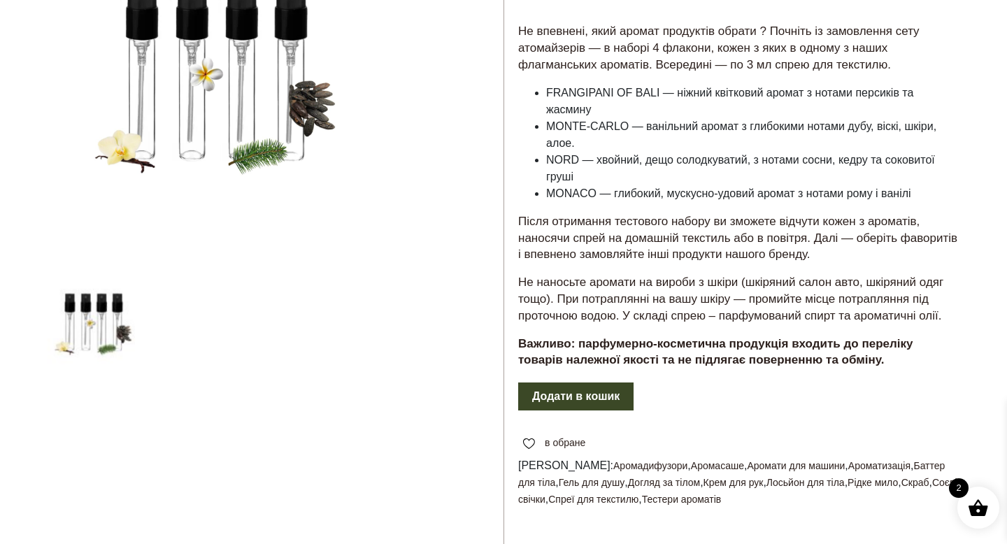
scroll to position [55, 0]
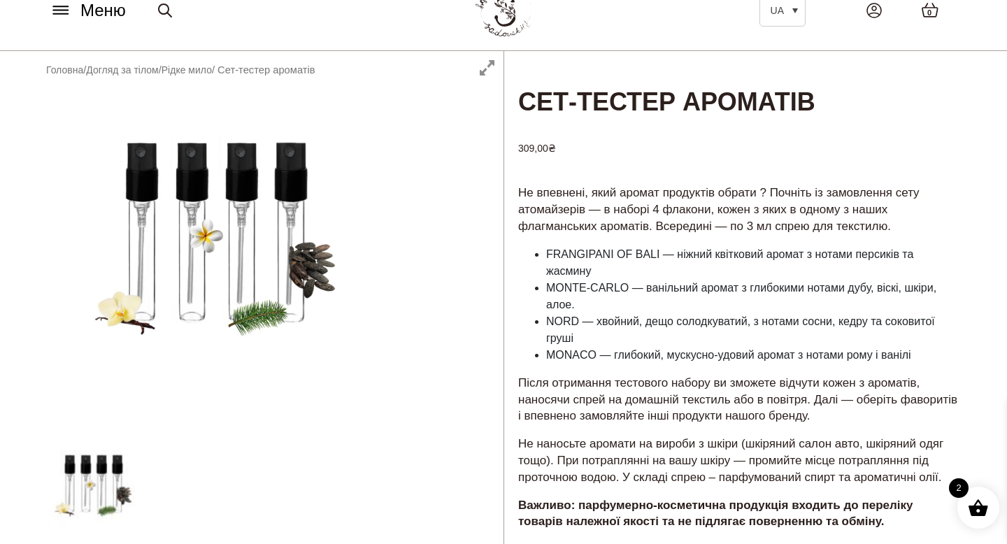
click at [56, 15] on icon at bounding box center [61, 10] width 22 height 15
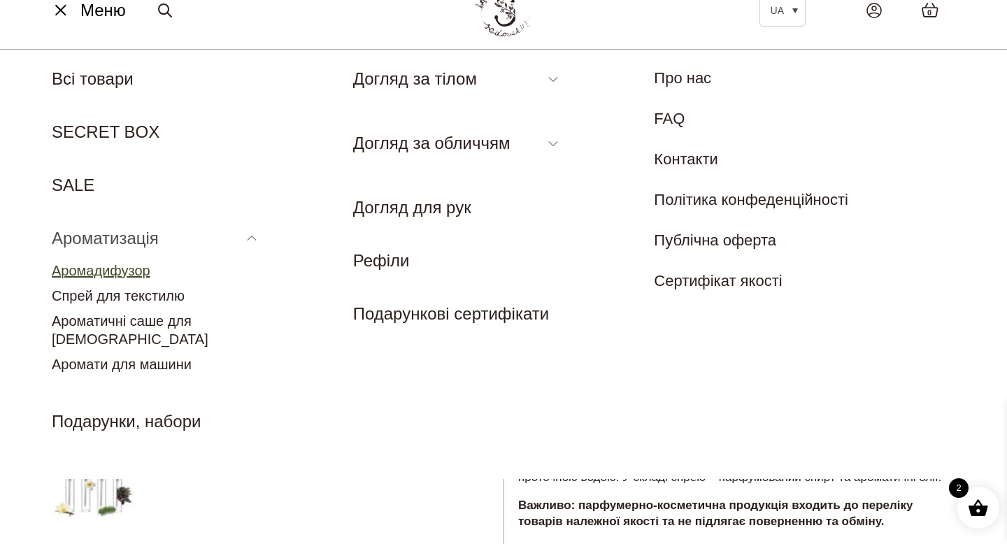
click at [138, 273] on link "Аромадифузор" at bounding box center [101, 270] width 99 height 15
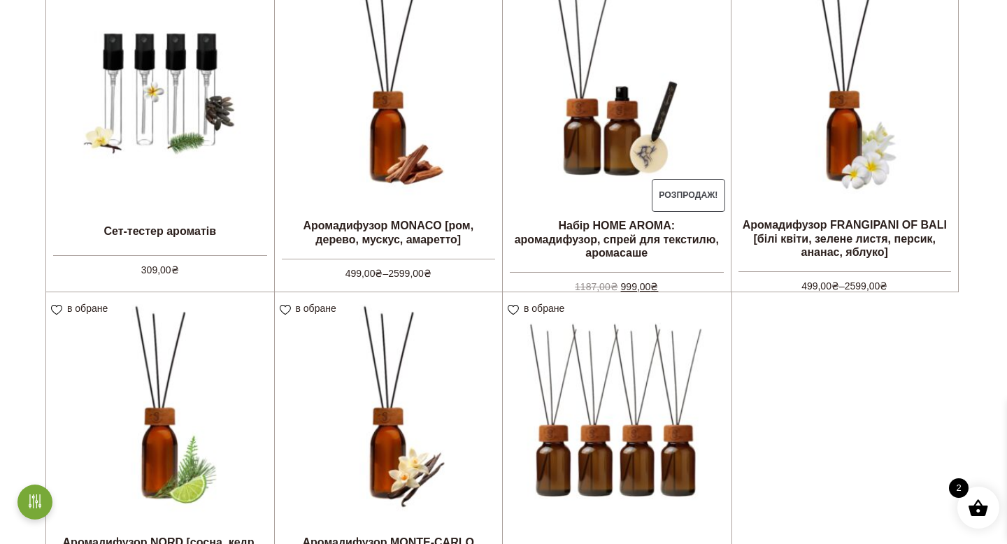
scroll to position [433, 0]
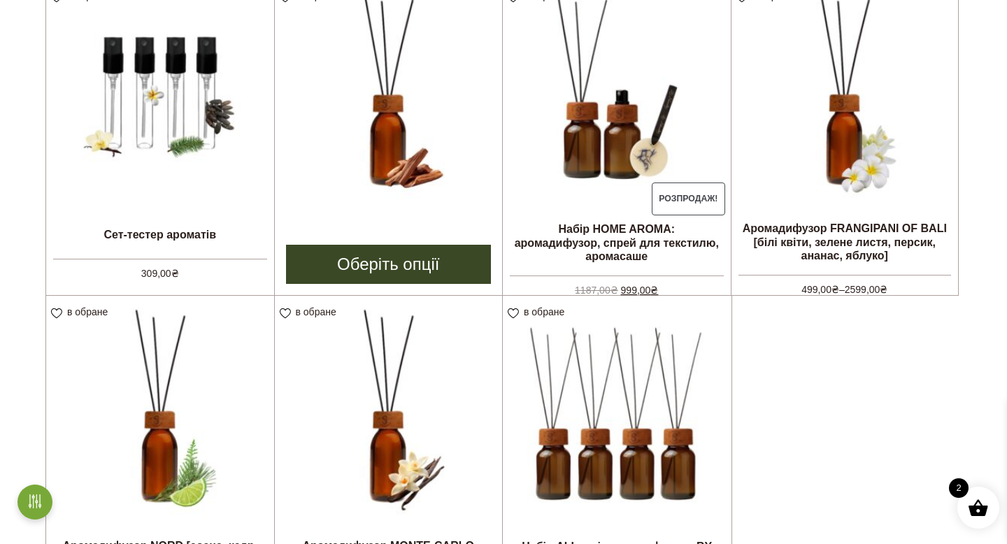
click at [415, 143] on img at bounding box center [389, 94] width 228 height 228
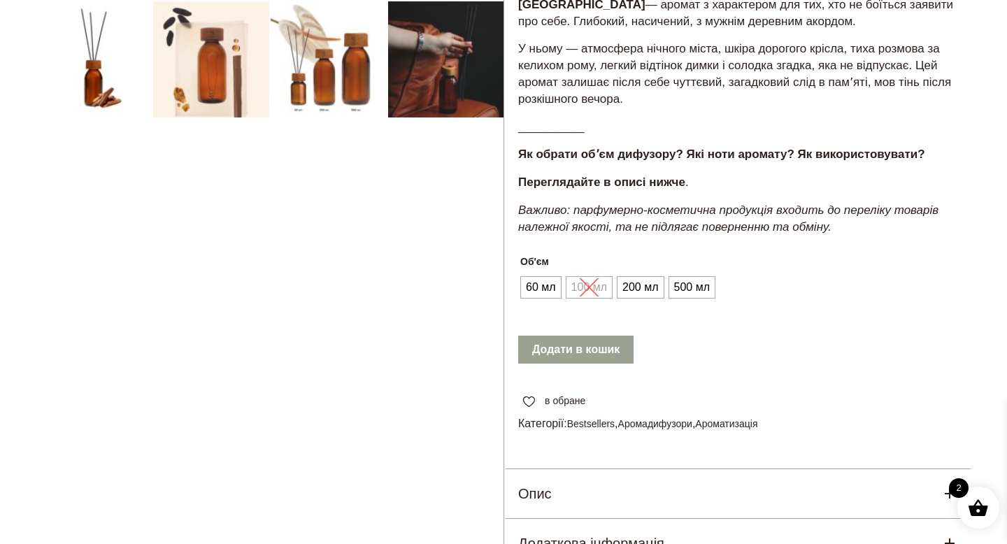
scroll to position [396, 0]
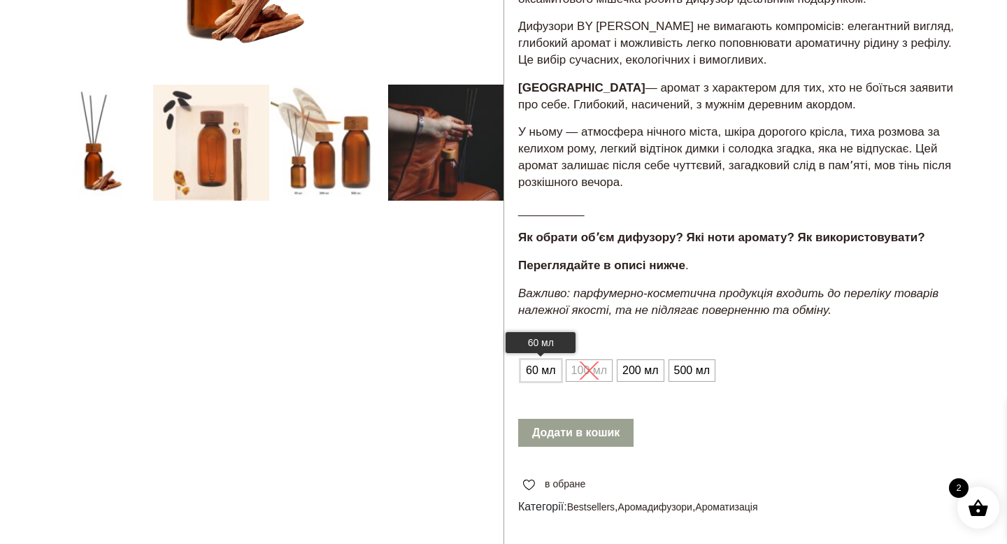
click at [541, 370] on span "60 мл" at bounding box center [540, 370] width 37 height 22
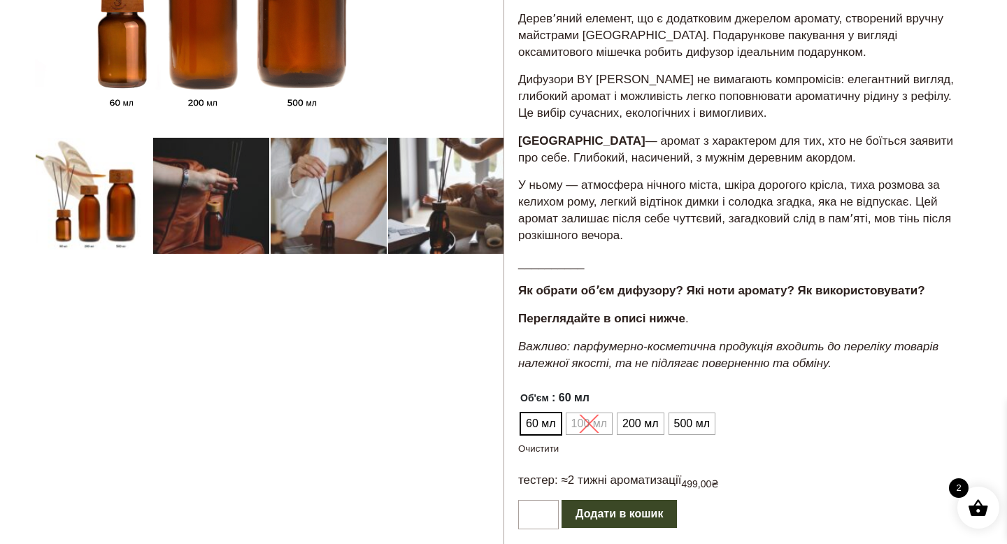
scroll to position [338, 0]
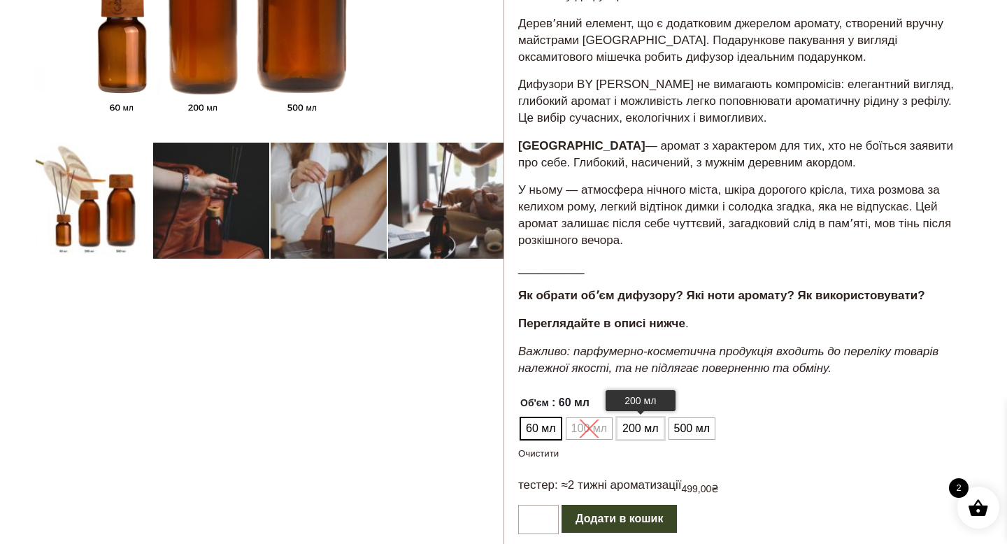
click at [642, 433] on span "200 мл" at bounding box center [640, 428] width 43 height 22
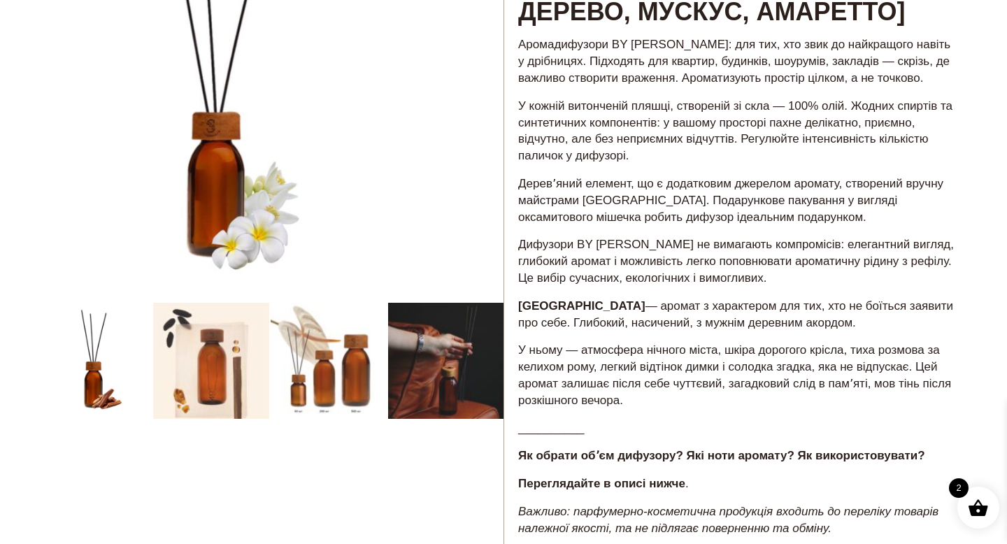
scroll to position [75, 0]
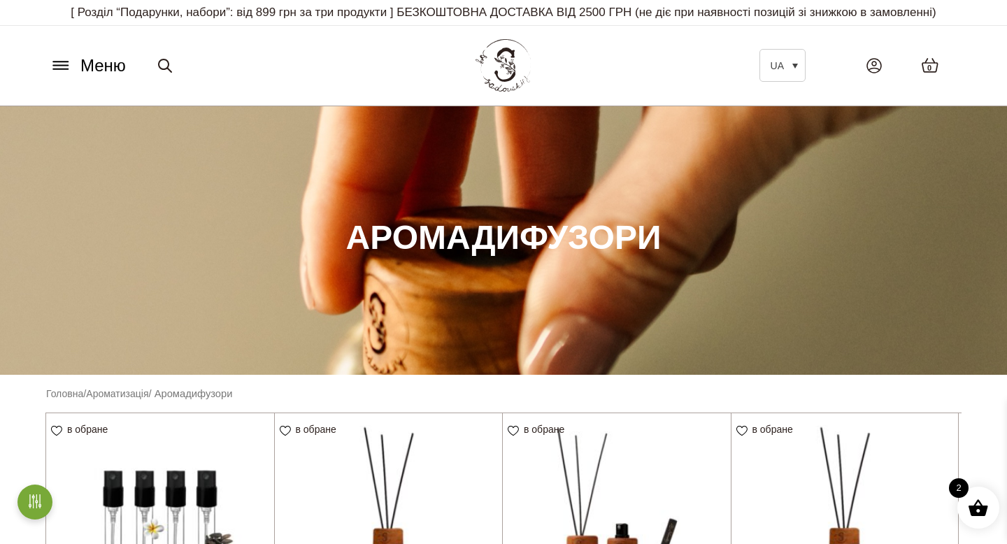
click at [66, 62] on icon at bounding box center [60, 62] width 15 height 0
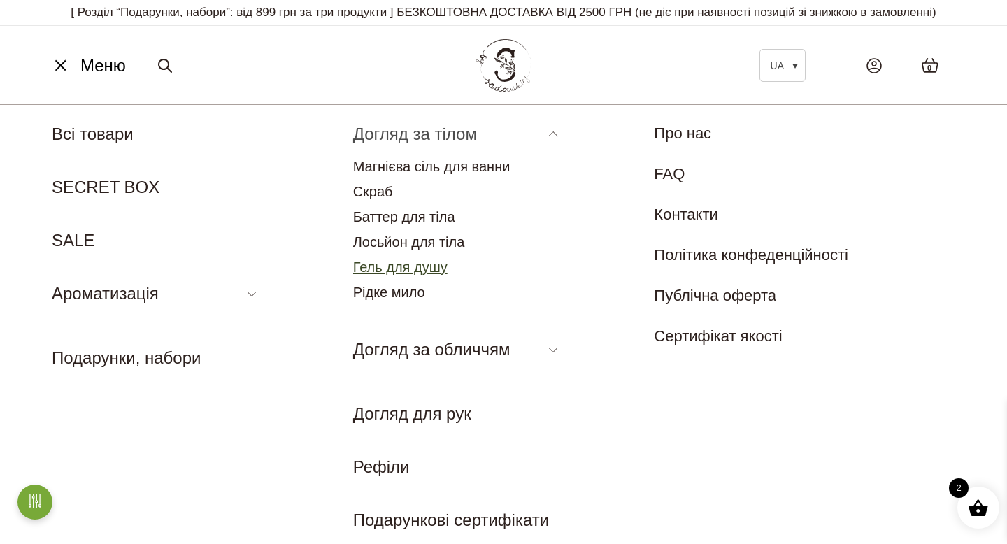
click at [426, 265] on link "Гель для душу" at bounding box center [400, 266] width 94 height 15
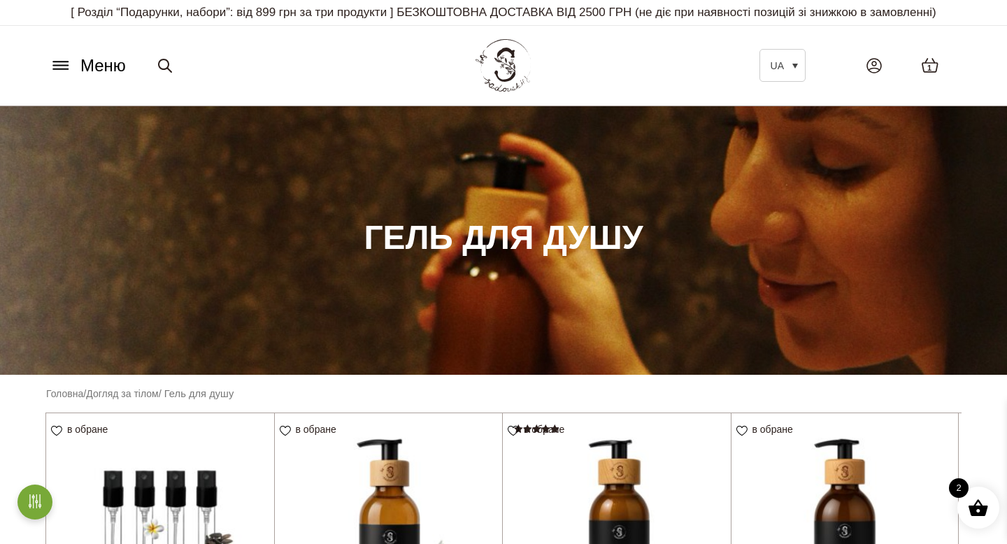
click at [69, 57] on button "Меню" at bounding box center [87, 65] width 85 height 27
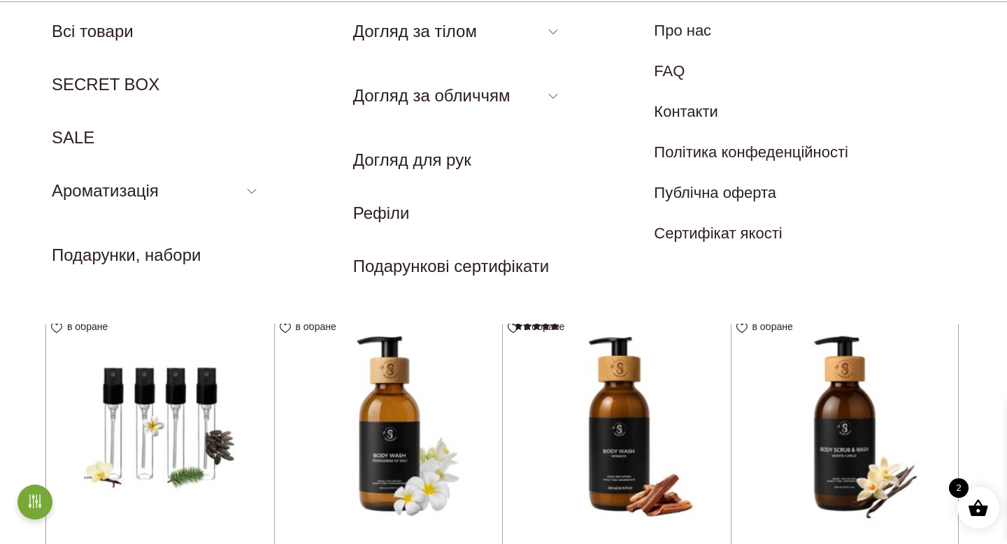
scroll to position [78, 0]
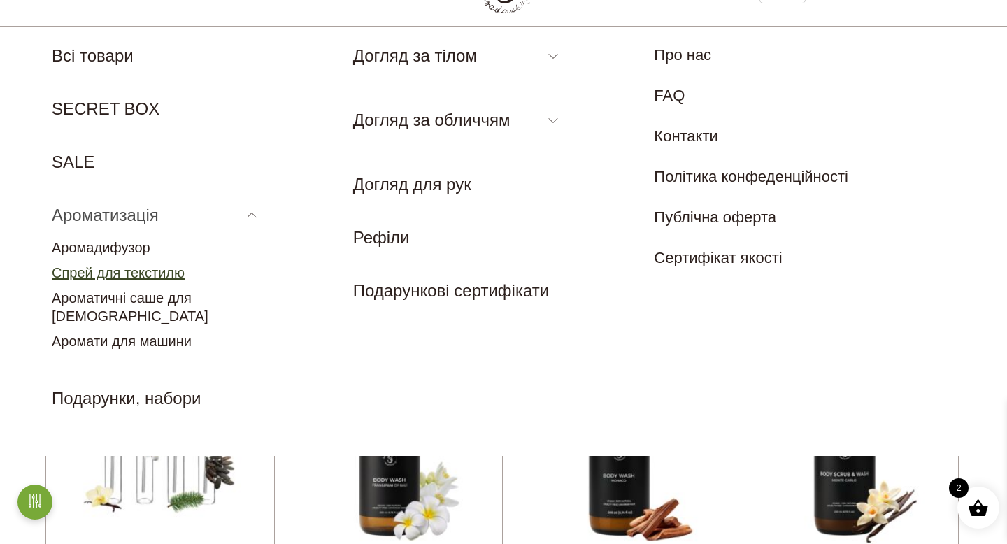
click at [102, 270] on link "Спрей для текстилю" at bounding box center [118, 272] width 133 height 15
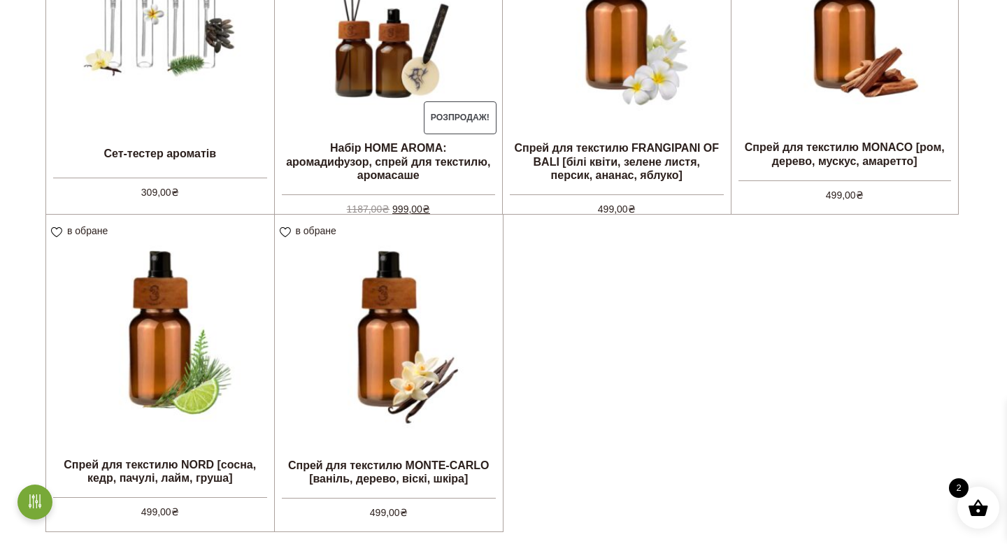
scroll to position [459, 0]
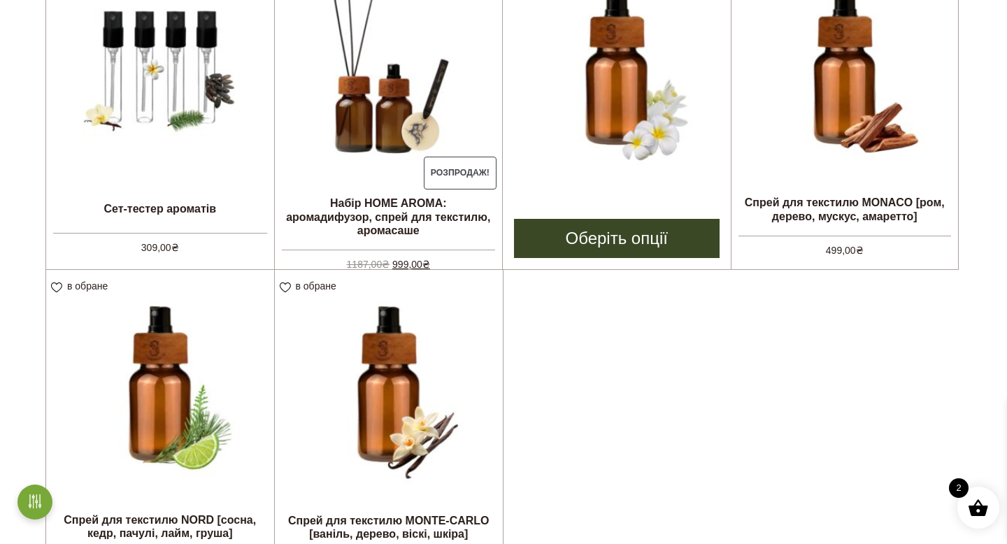
click at [626, 33] on img at bounding box center [617, 68] width 228 height 228
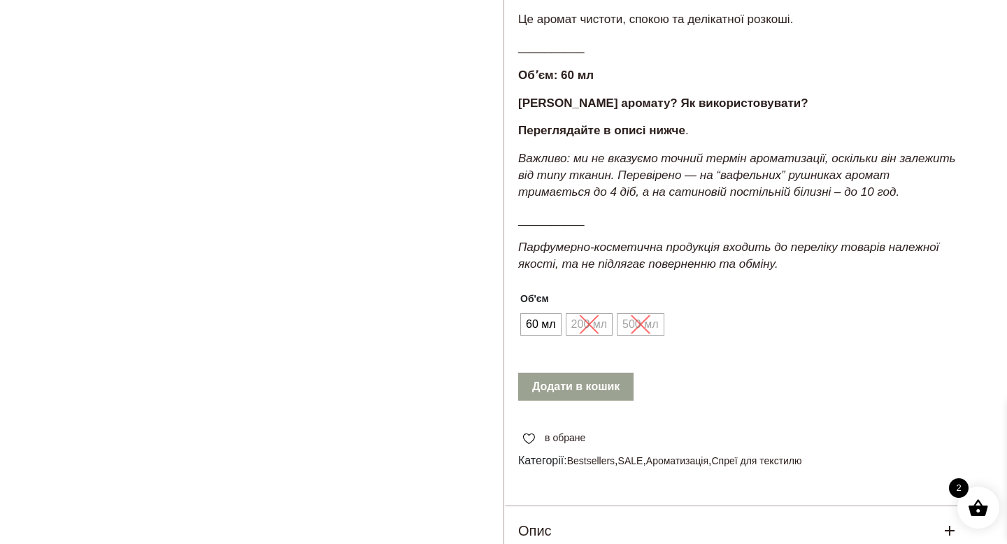
scroll to position [682, 0]
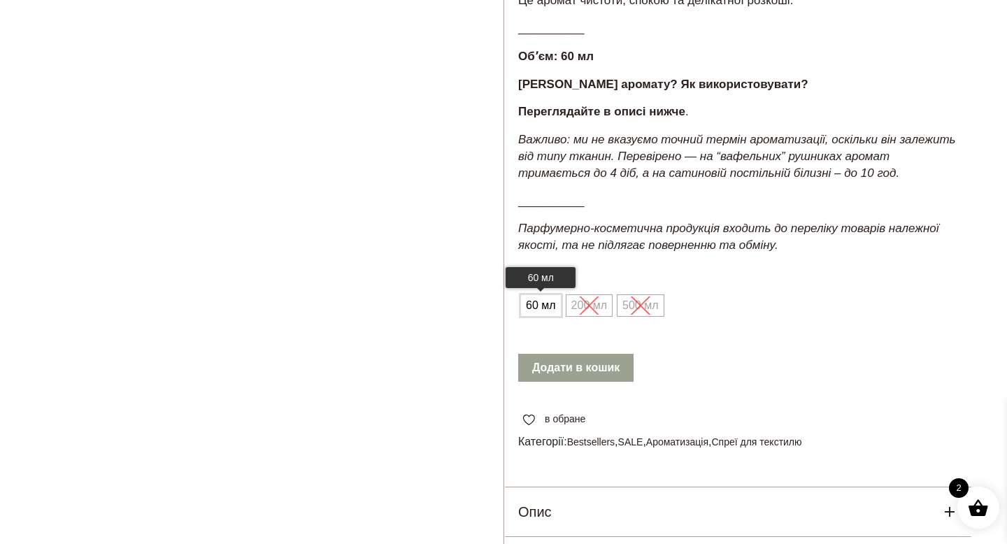
click at [538, 294] on span "60 мл" at bounding box center [540, 305] width 37 height 22
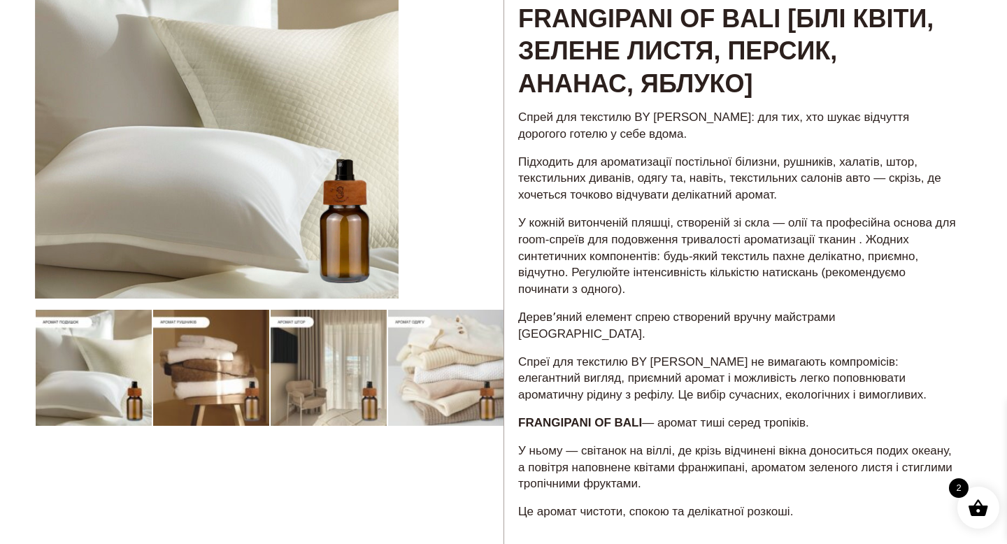
scroll to position [175, 0]
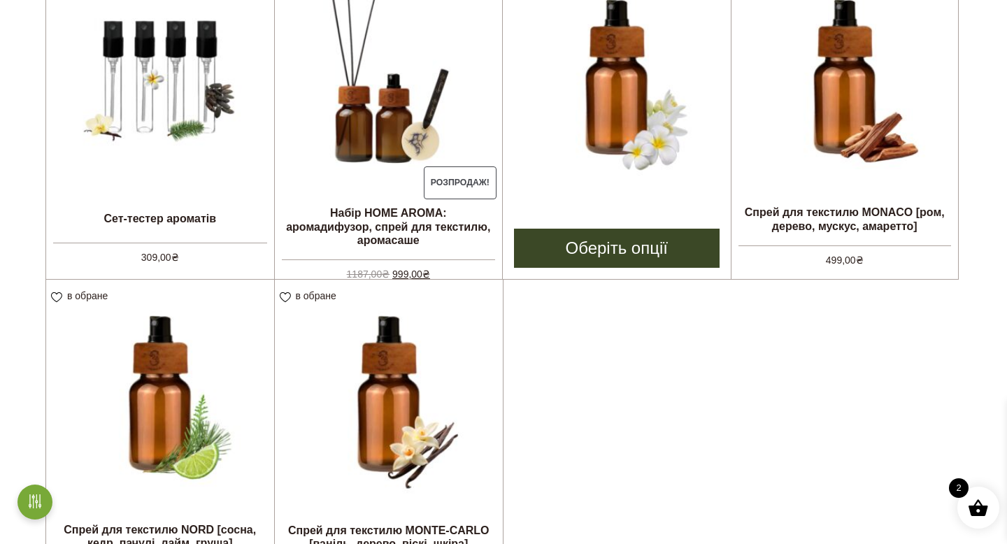
scroll to position [446, 0]
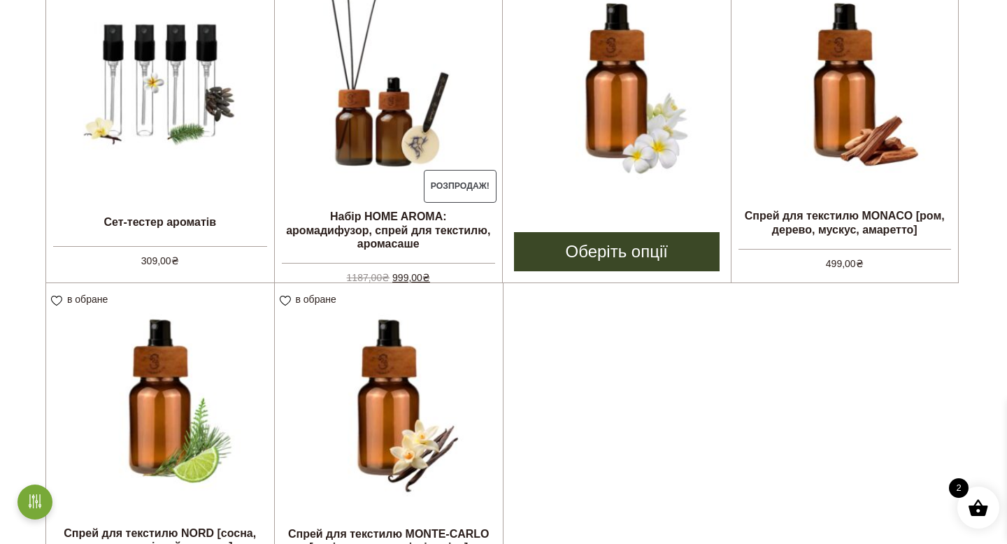
click at [618, 92] on img at bounding box center [617, 81] width 228 height 228
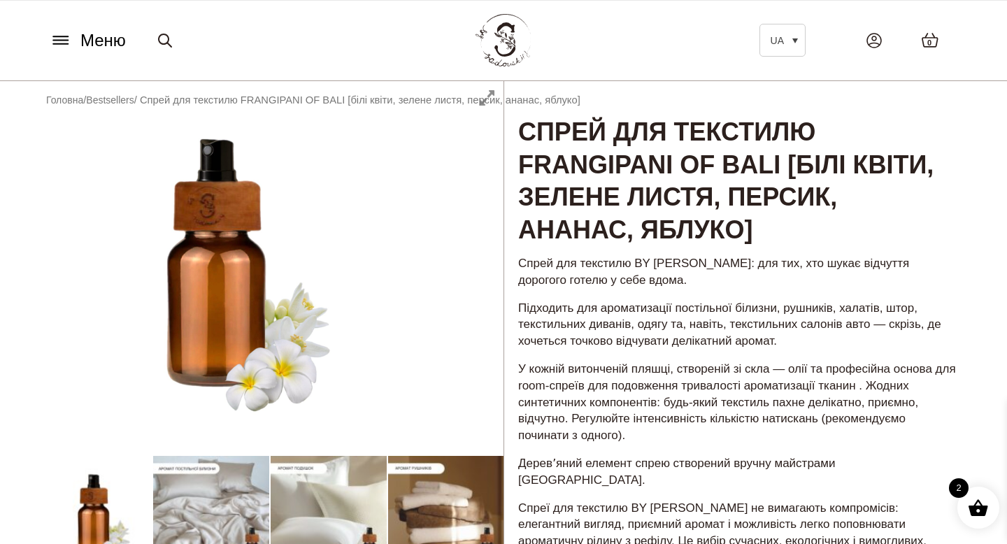
scroll to position [27, 0]
